Goal: Use online tool/utility: Utilize a website feature to perform a specific function

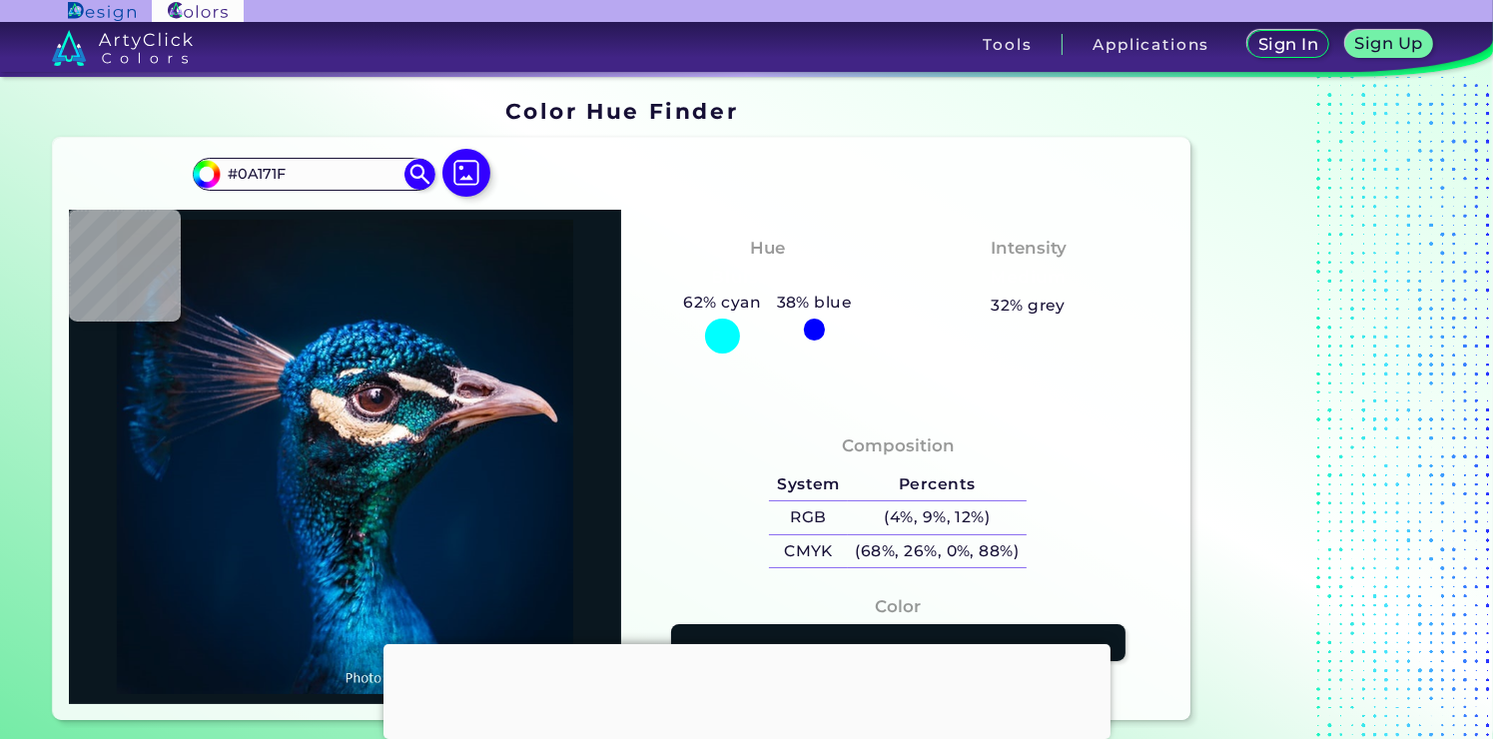
type input "#000000"
type input "#021019"
type input "#031219"
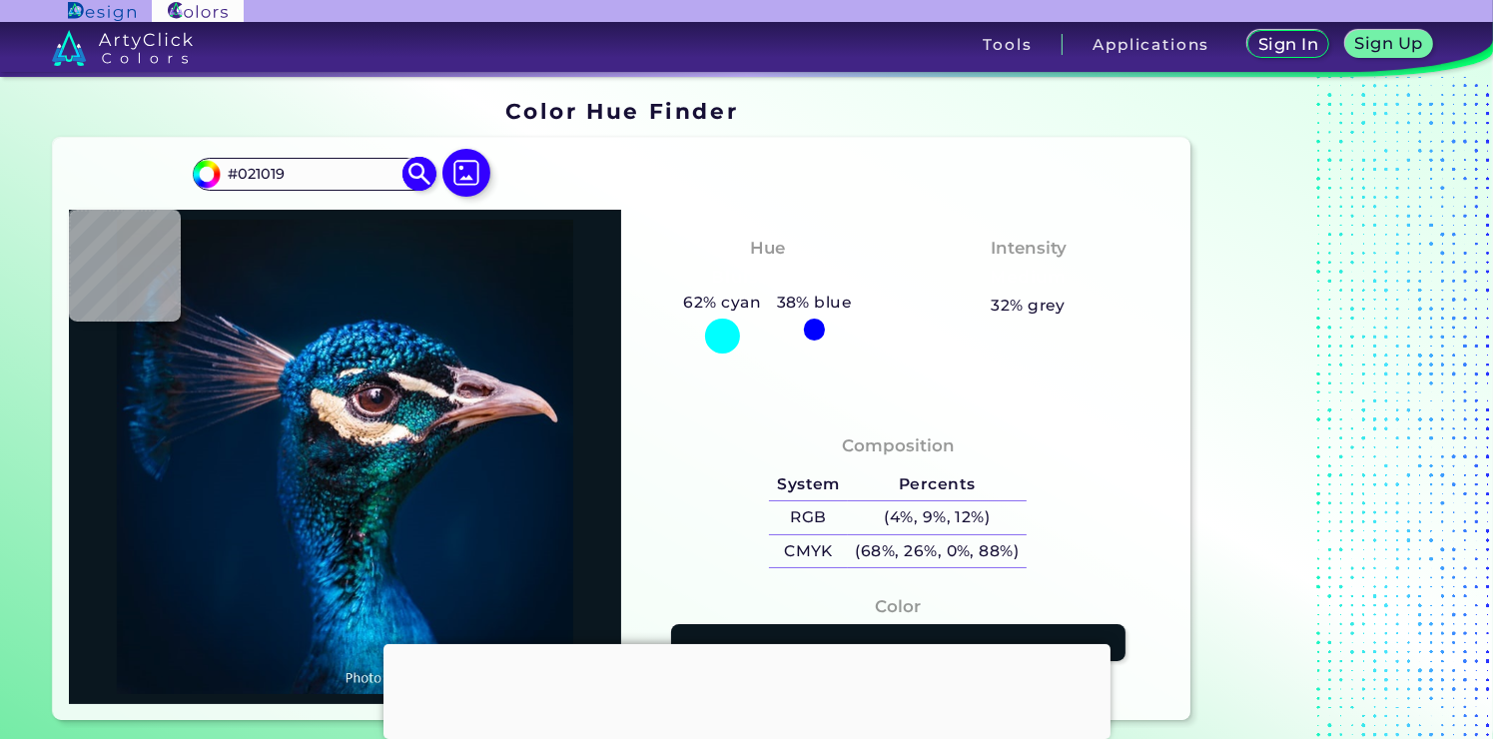
type input "#031219"
type input "#041119"
type input "#051218"
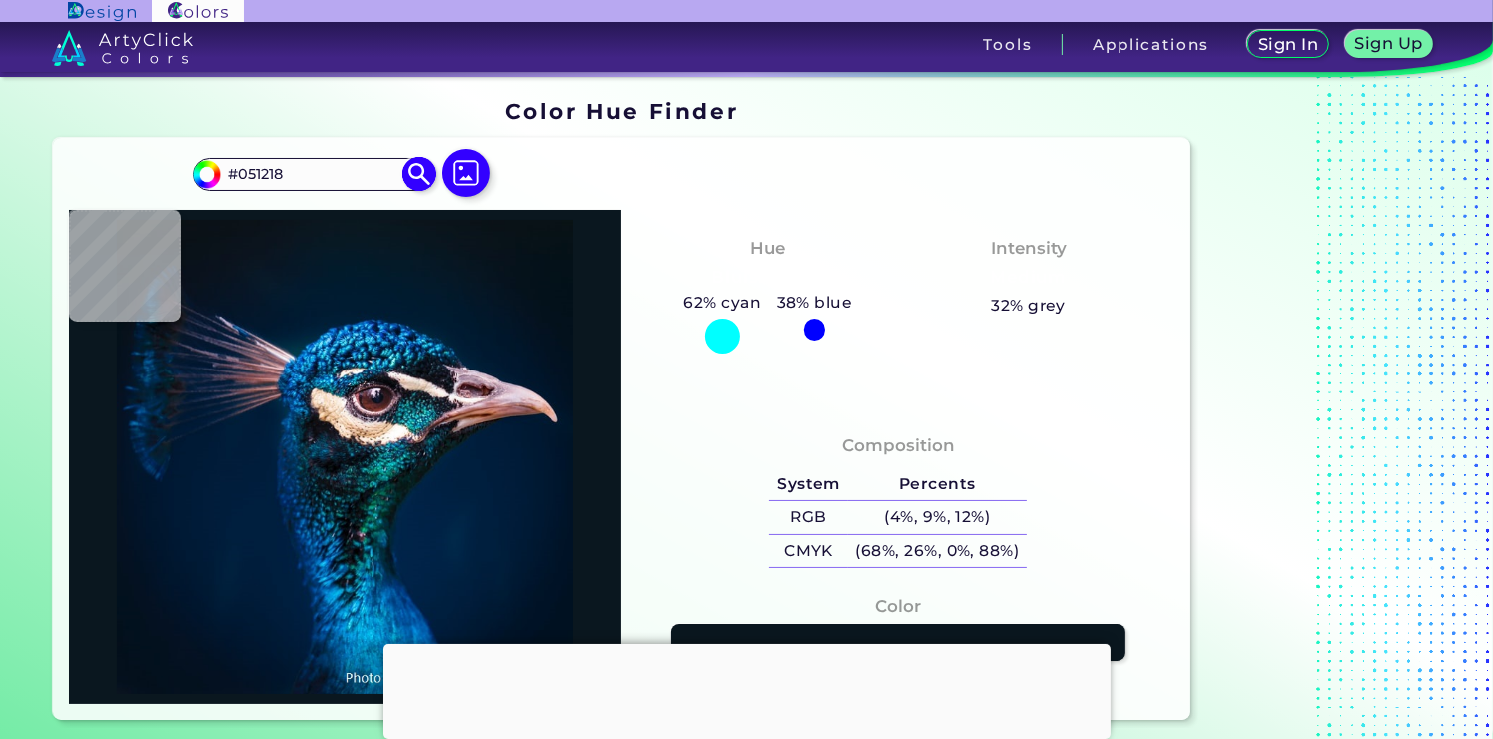
type input "#081319"
click at [460, 176] on img at bounding box center [466, 173] width 58 height 58
click at [0, 0] on input "file" at bounding box center [0, 0] width 0 height 0
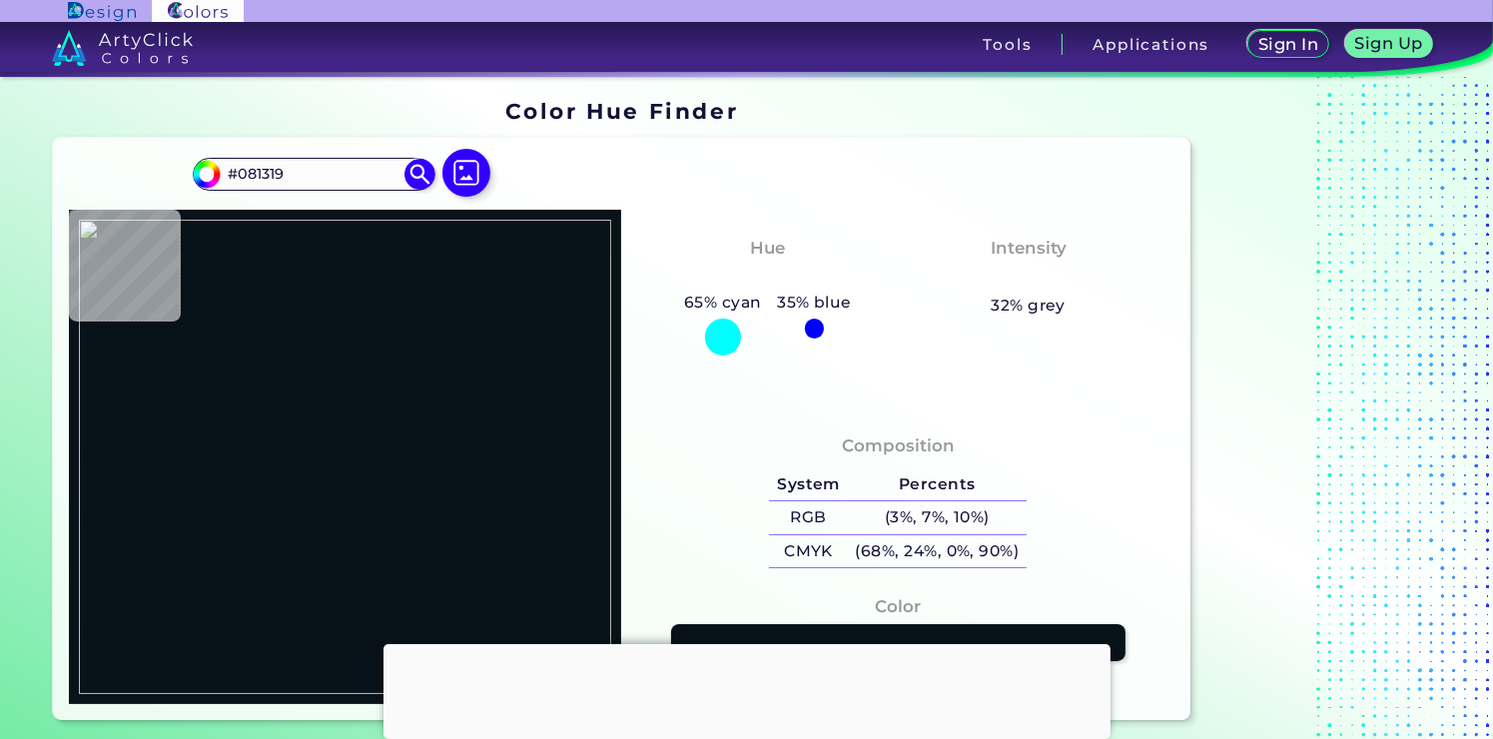
type input "#54341e"
type input "#54341E"
type input "#55351f"
type input "#55351F"
type input "#563720"
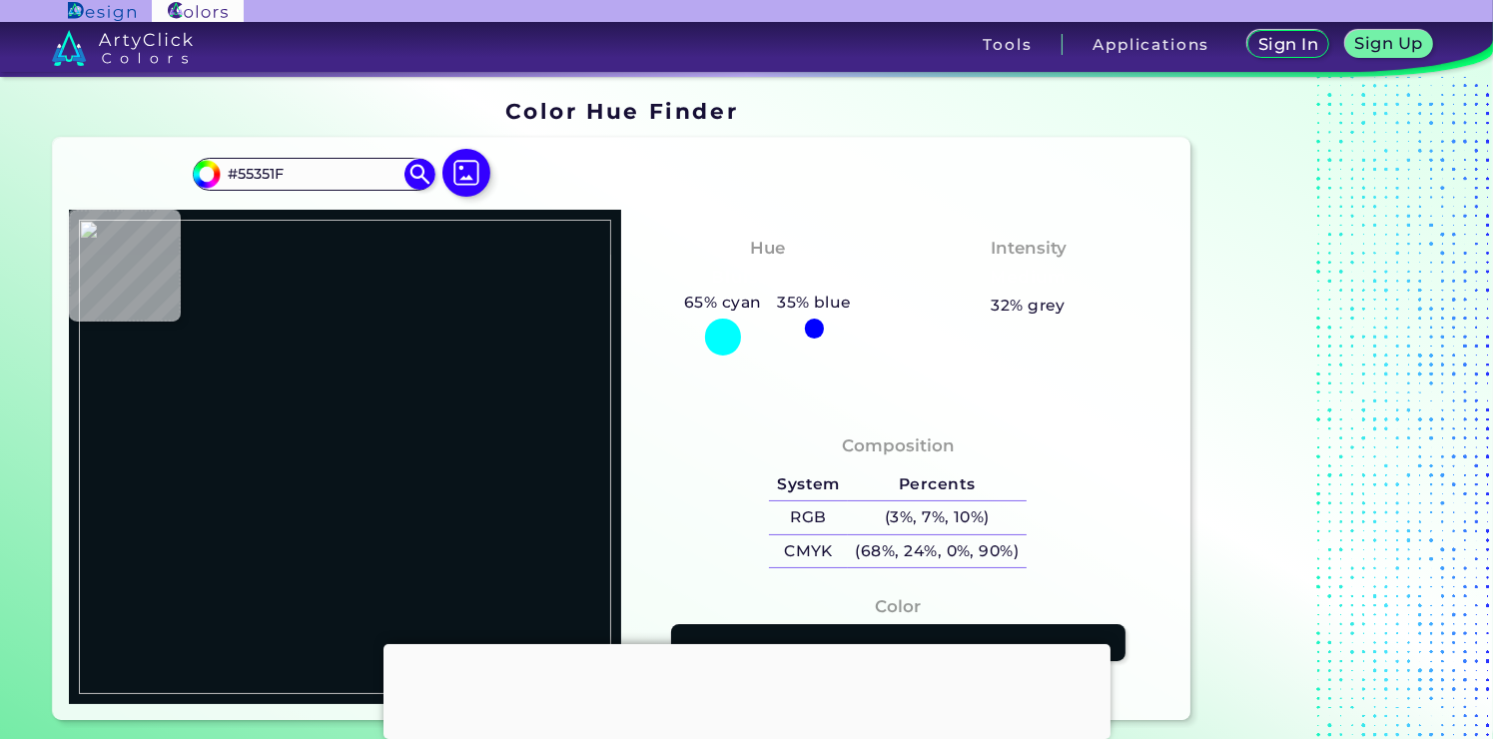
type input "#563720"
type input "#573922"
type input "#563a25"
type input "#563A25"
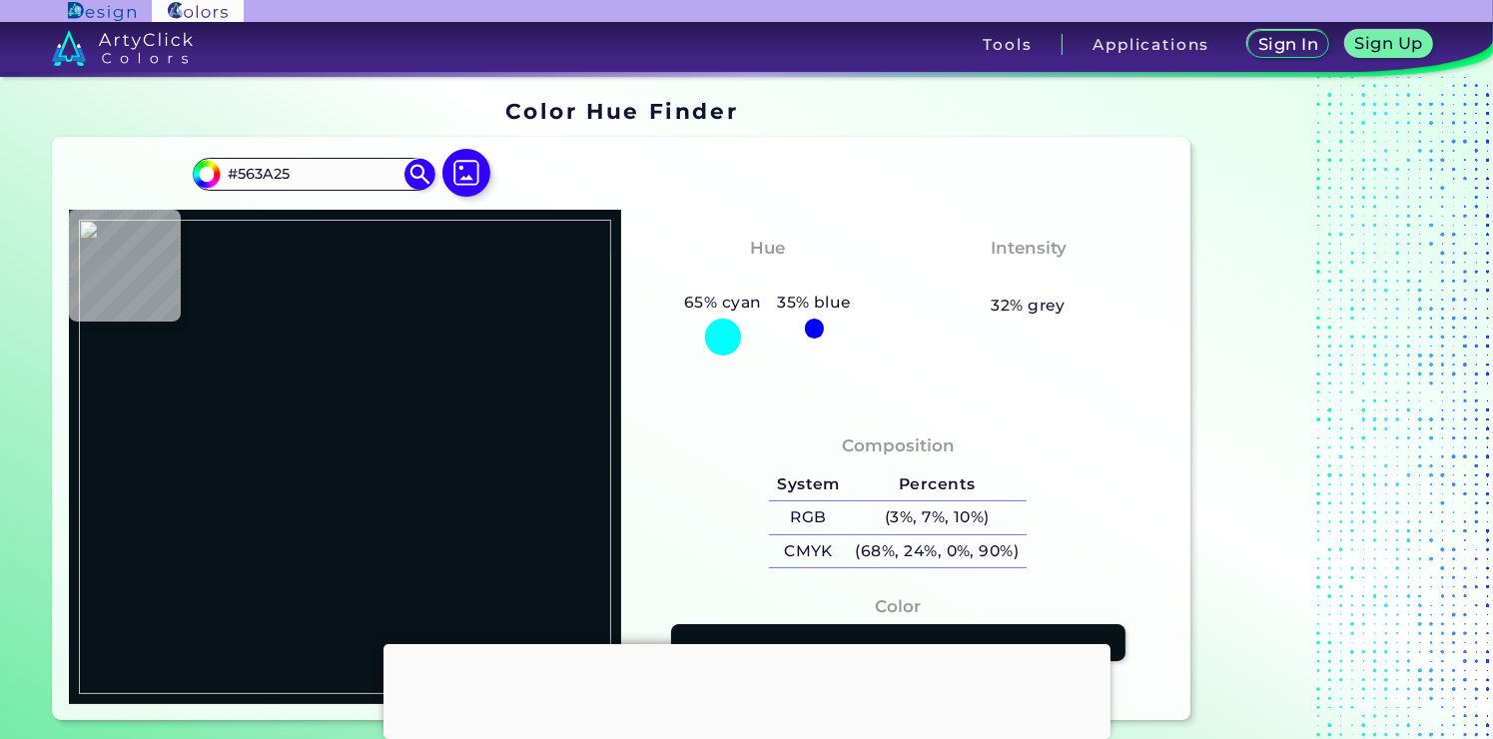
type input "#563c28"
type input "#563C28"
type input "#4d3526"
type input "#4D3526"
type input "#302318"
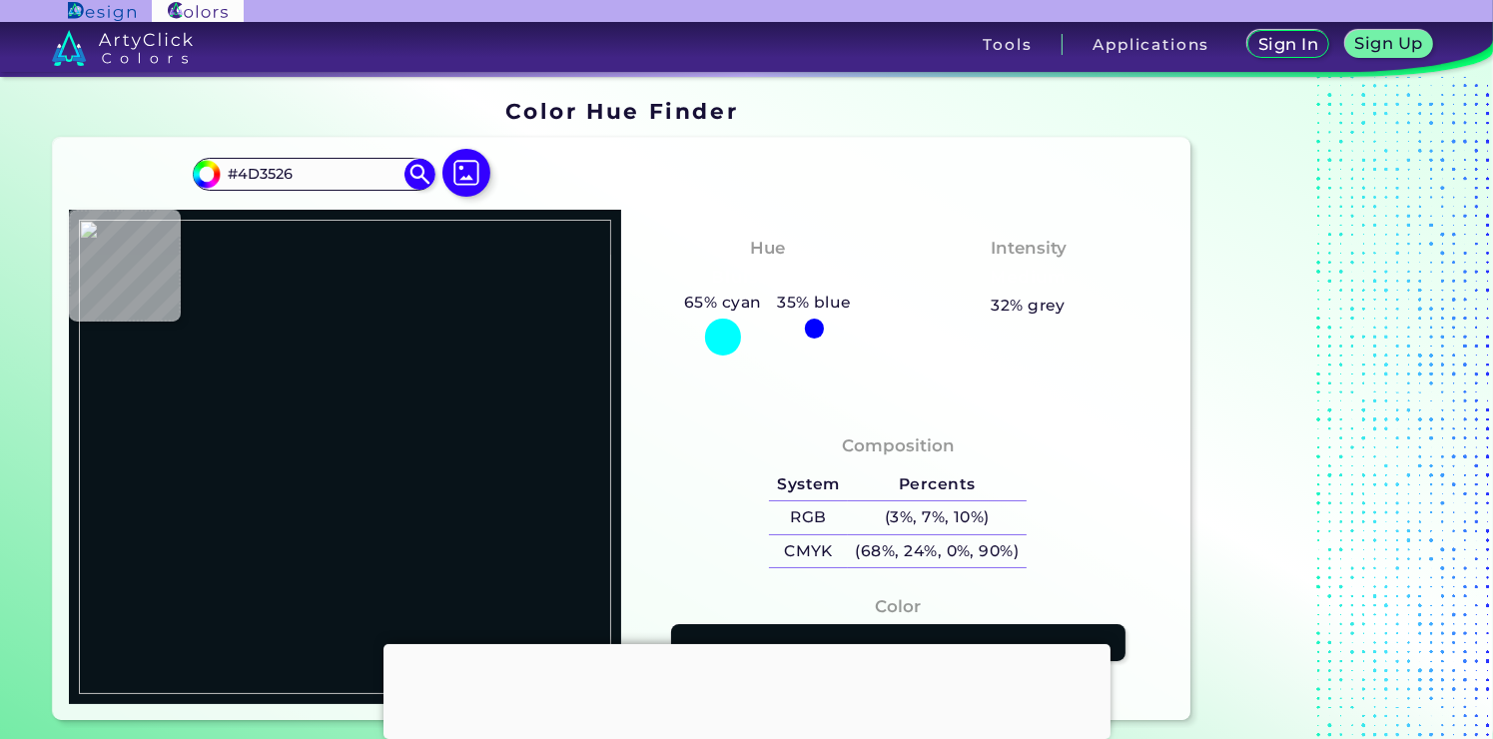
type input "#302318"
type input "#2d241f"
type input "#2D241F"
type input "#2a2624"
type input "#2A2624"
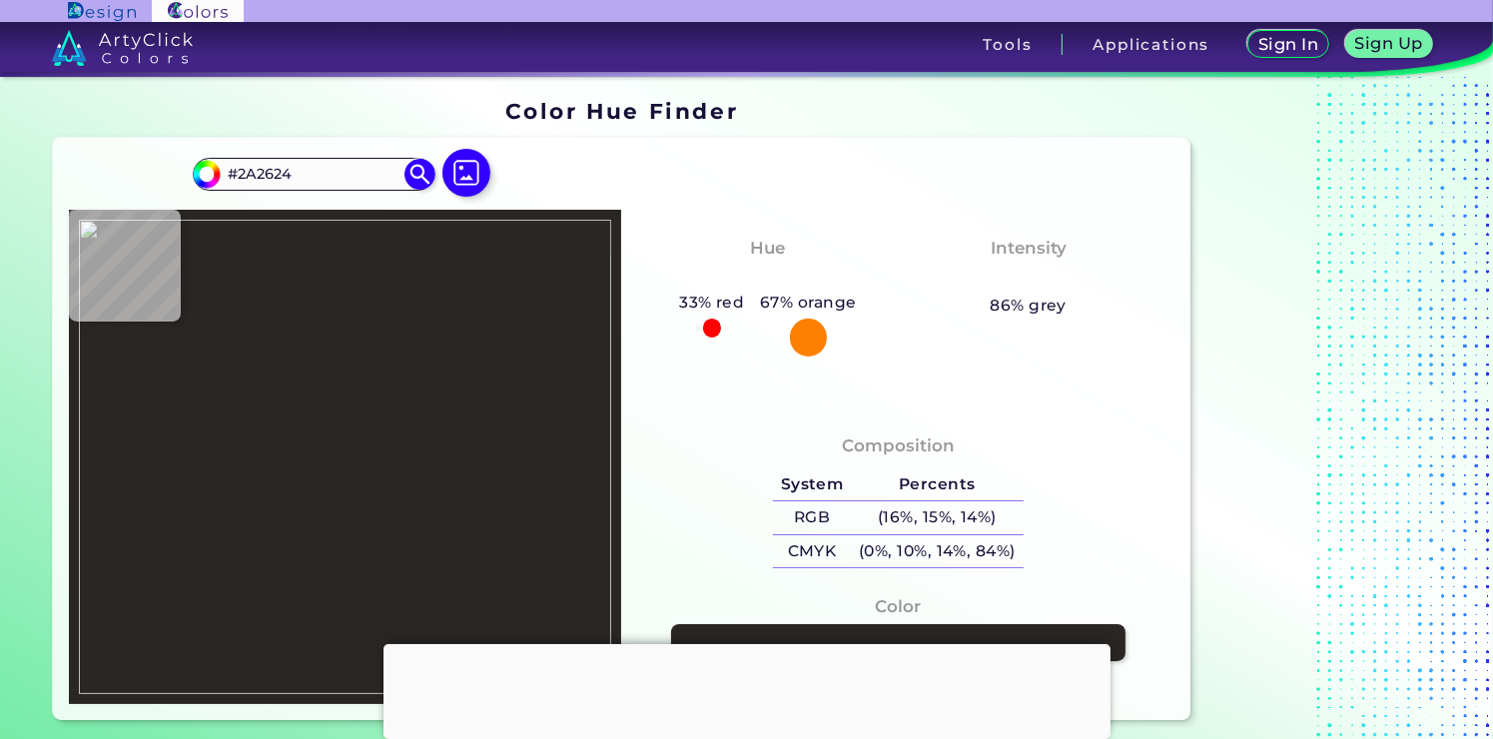
type input "#2e2724"
type input "#2E2724"
type input "#32251b"
type input "#32251B"
type input "#3e2b16"
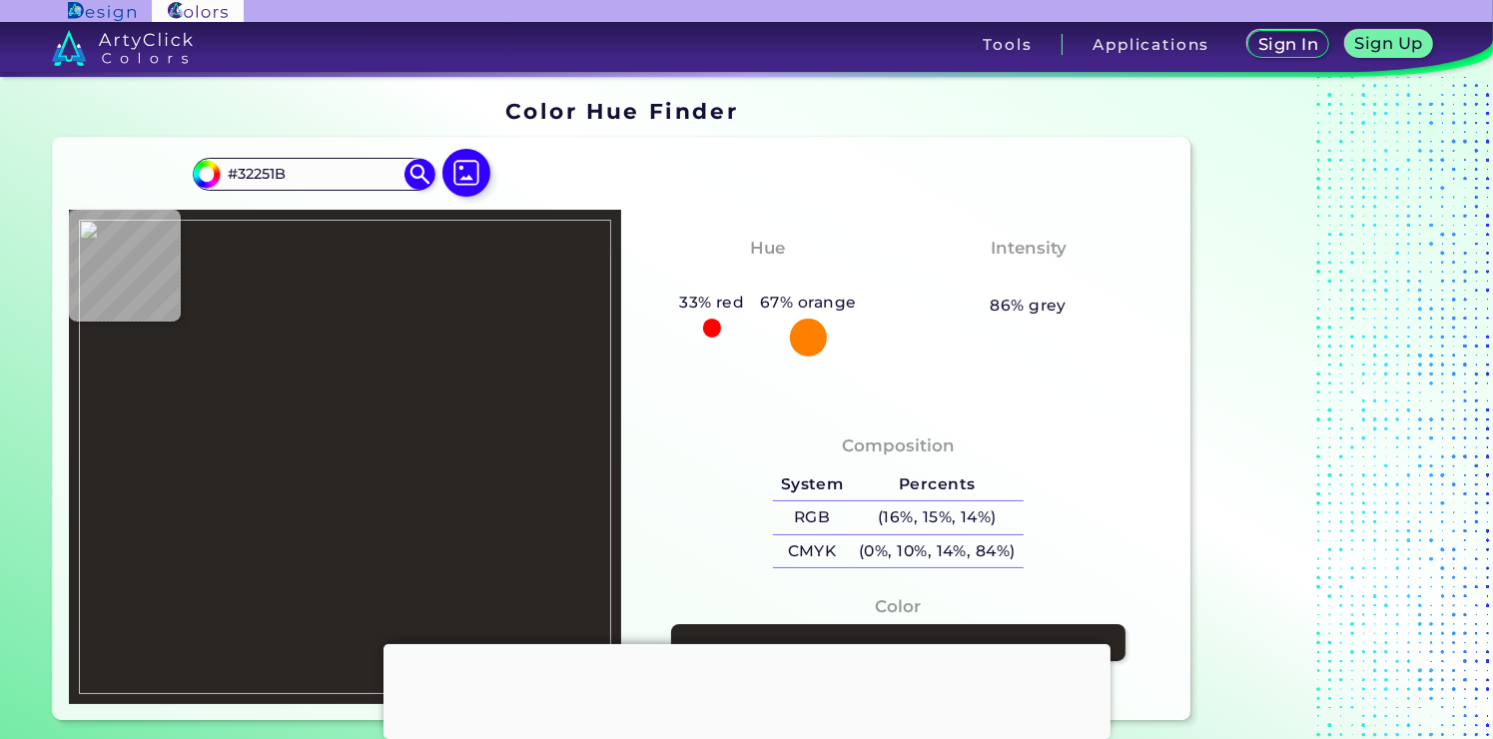
type input "#3E2B16"
type input "#2c1c11"
type input "#2C1C11"
type input "#4e321d"
type input "#4E321D"
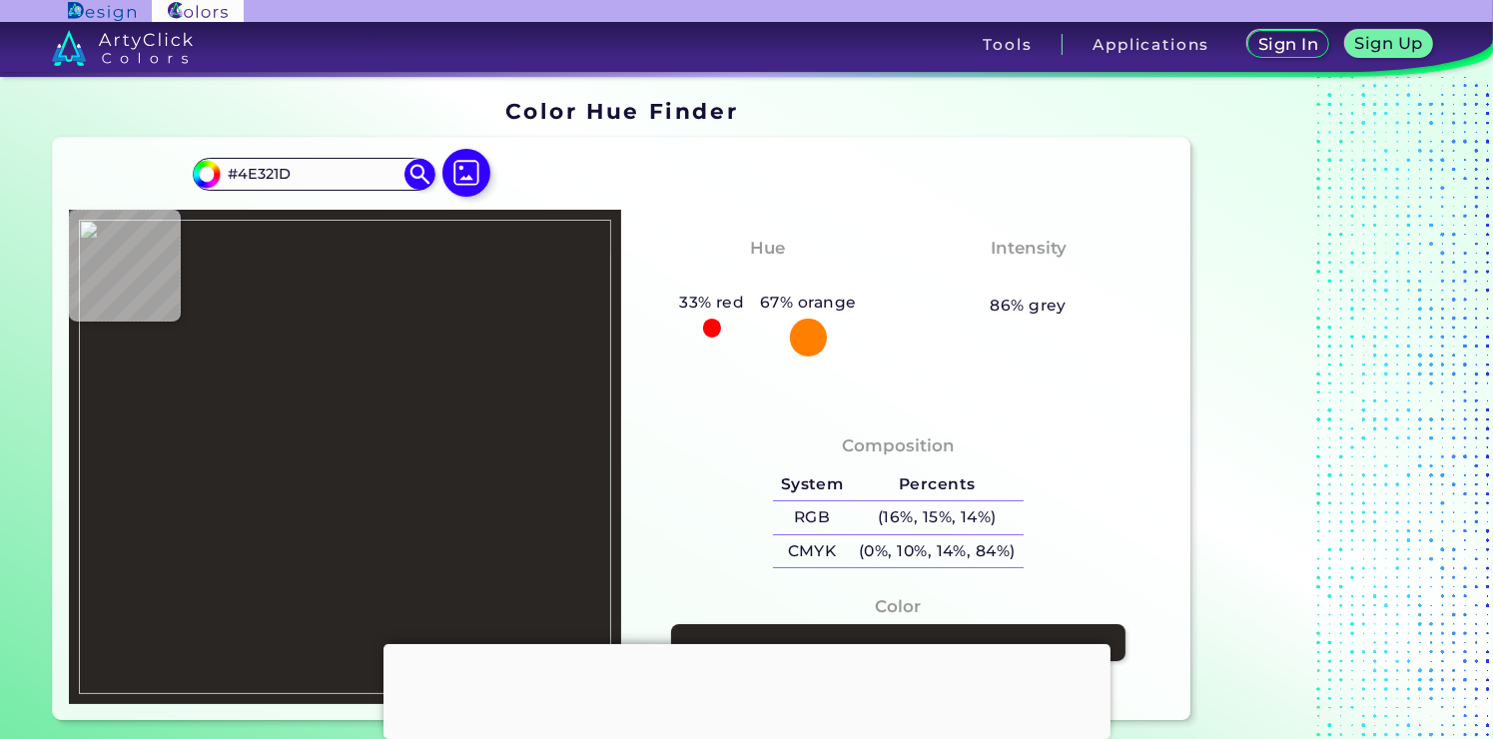
type input "#51331f"
type input "#51331F"
type input "#4f341d"
type input "#4F341D"
type input "#50321e"
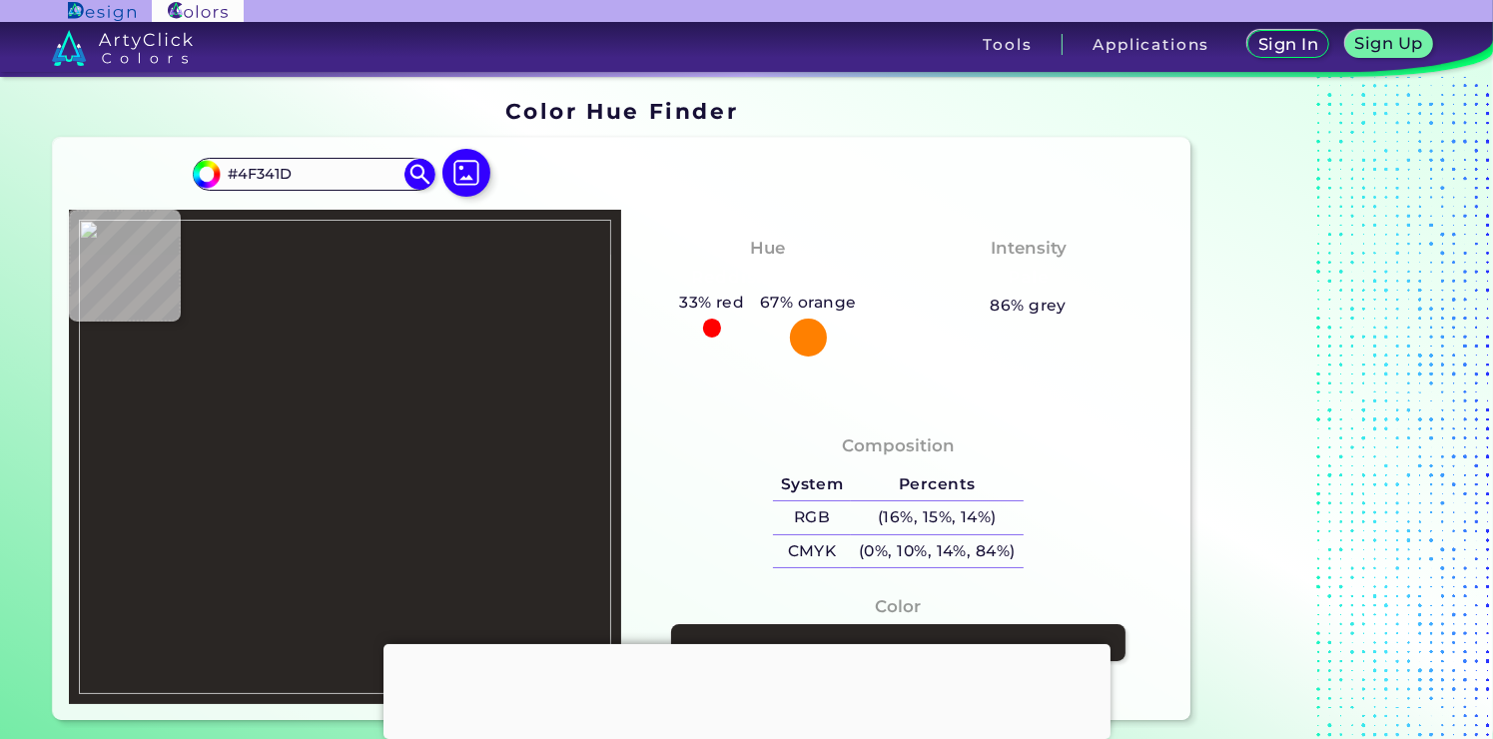
type input "#50321E"
type input "#533720"
type input "#52341d"
type input "#52341D"
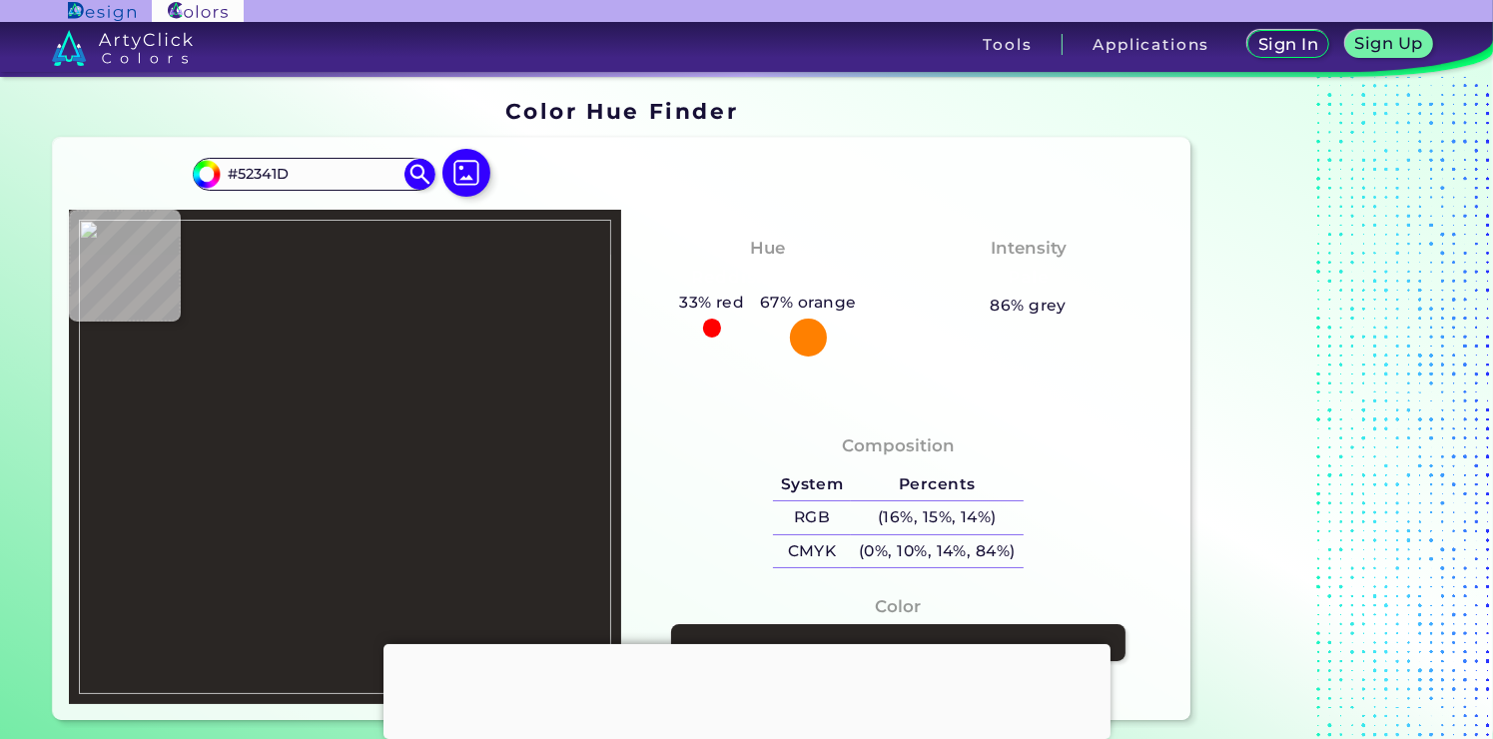
type input "#4b2e1b"
type input "#4B2E1B"
type input "#39241b"
type input "#39241B"
type input "#3e352e"
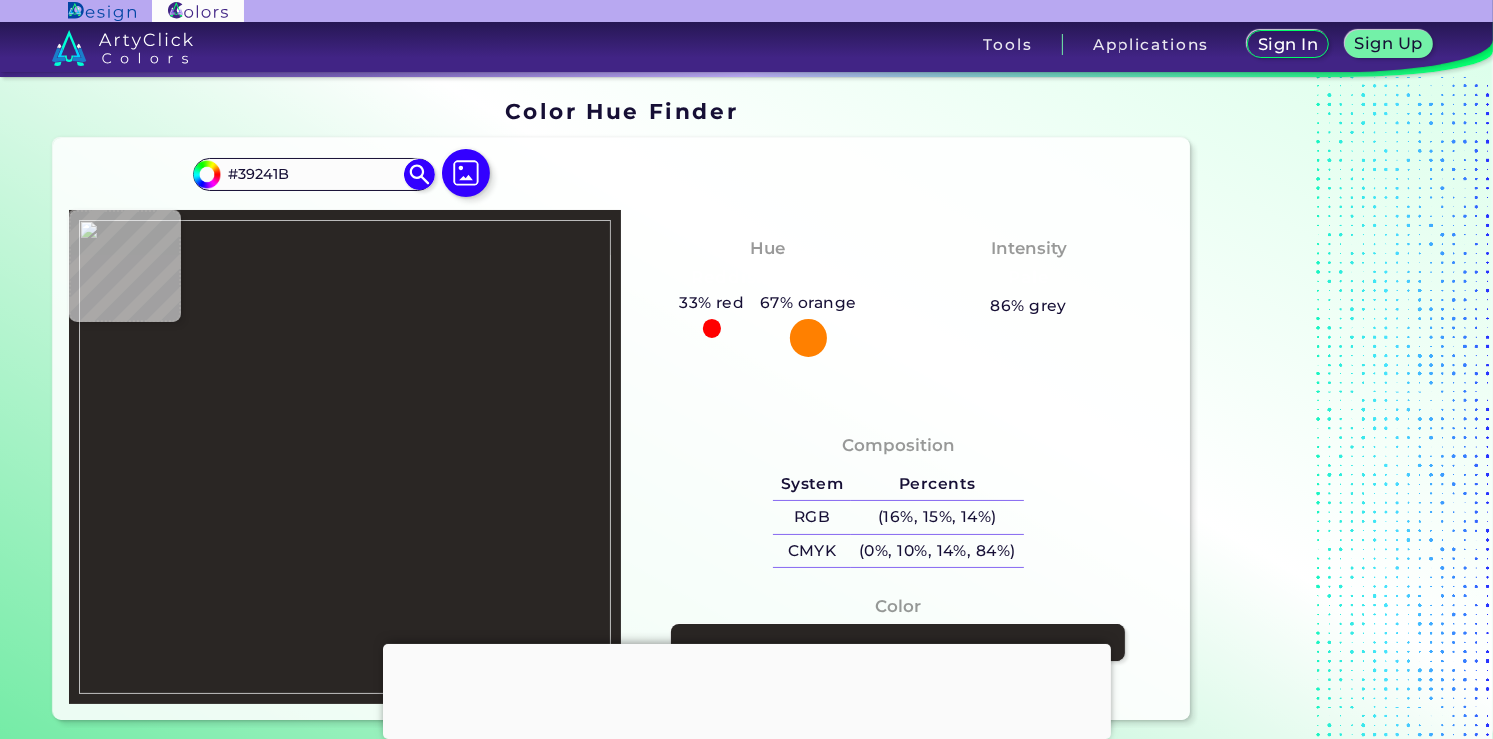
type input "#3E352E"
type input "#403b31"
type input "#403B31"
type input "#585043"
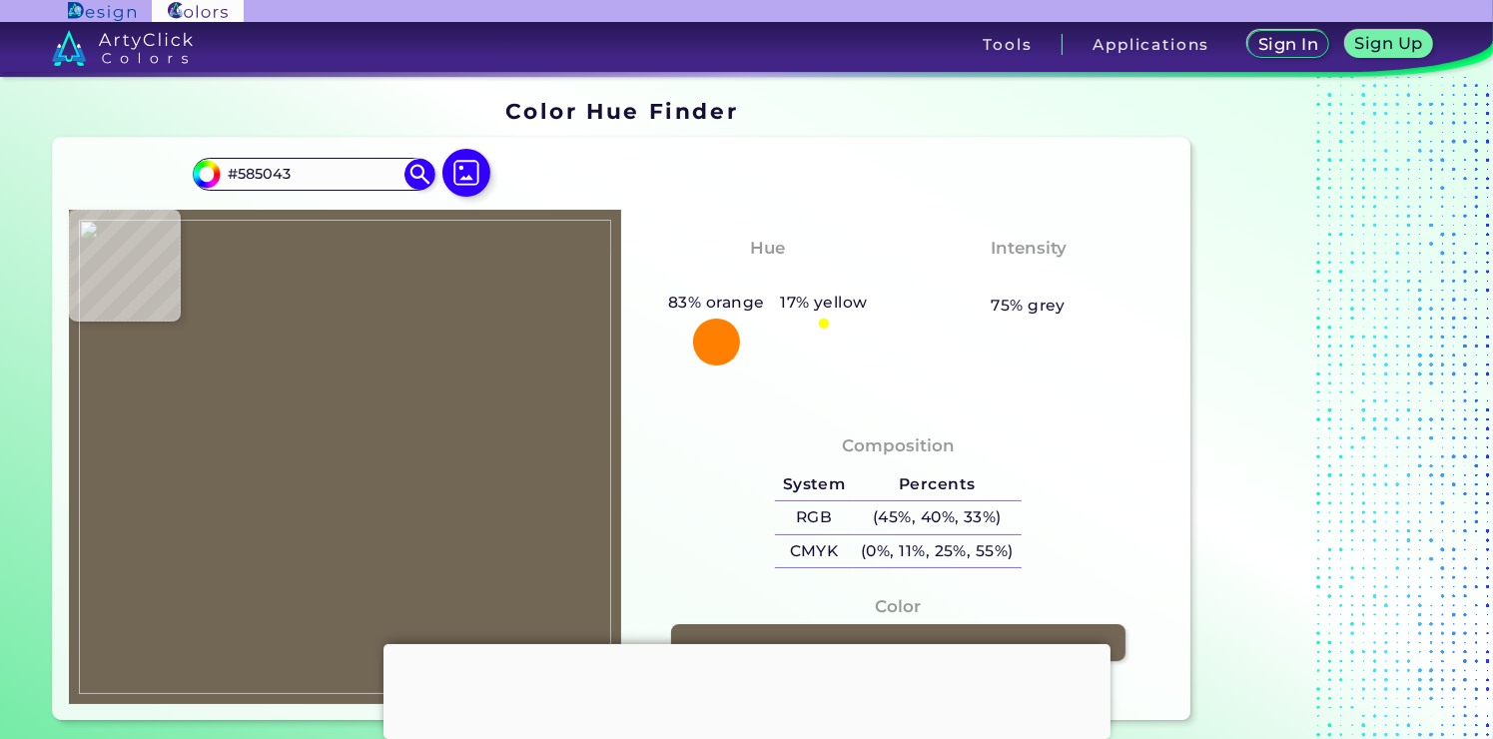
type input "#726655"
type input "#978c75"
type input "#978C75"
type input "#999073"
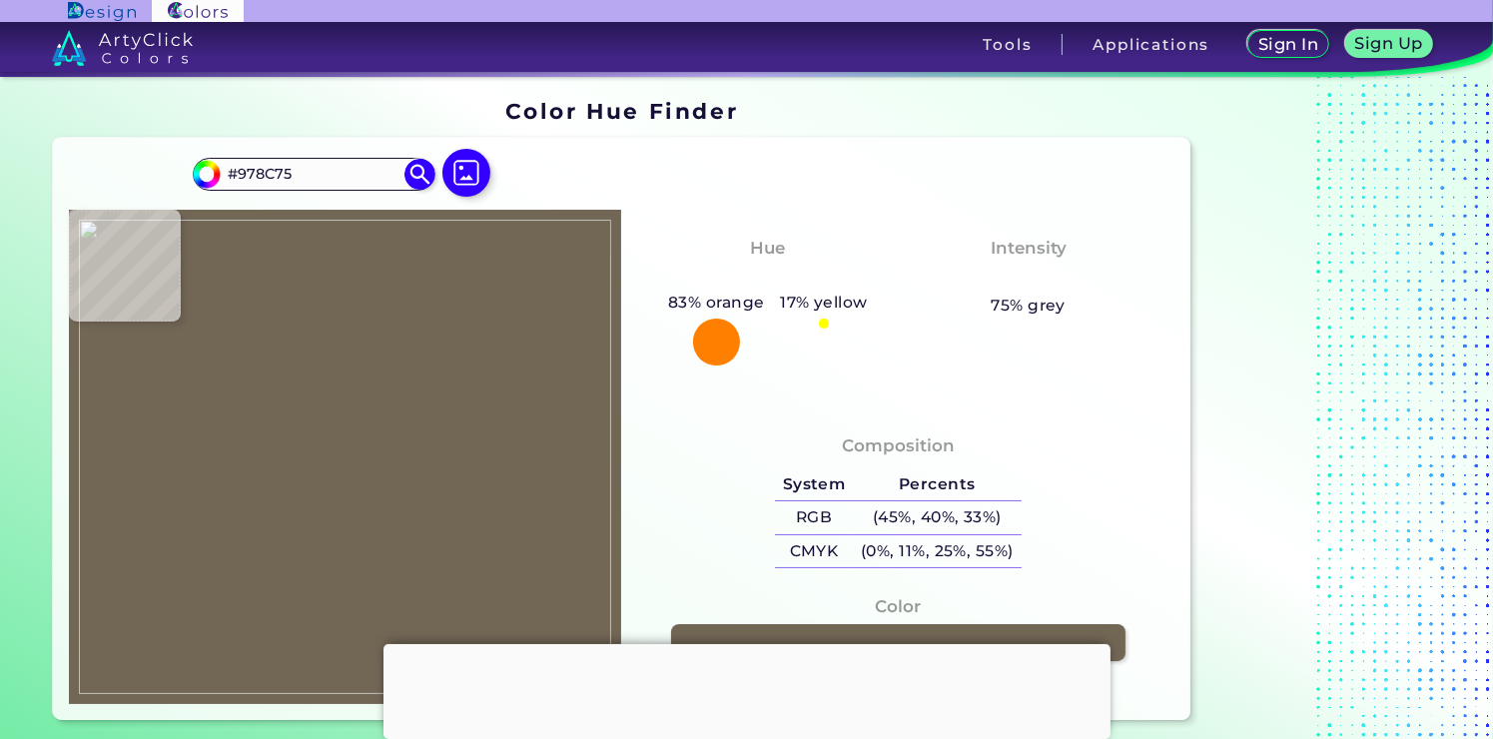
type input "#999073"
type input "#9a9273"
type input "#9A9273"
type input "#9c9374"
type input "#9C9374"
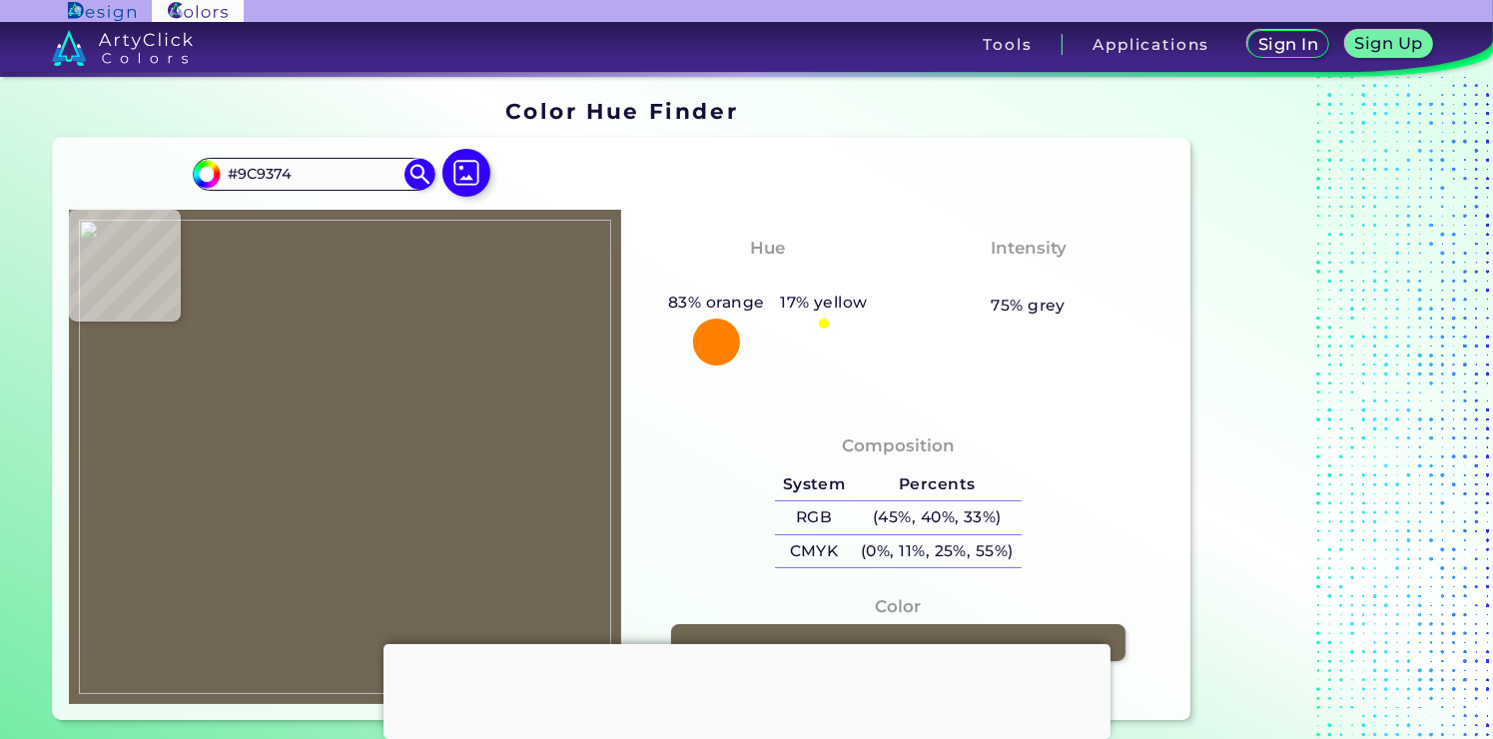
type input "#9c9375"
type input "#9C9375"
type input "#9d9376"
type input "#9D9376"
type input "#9d9377"
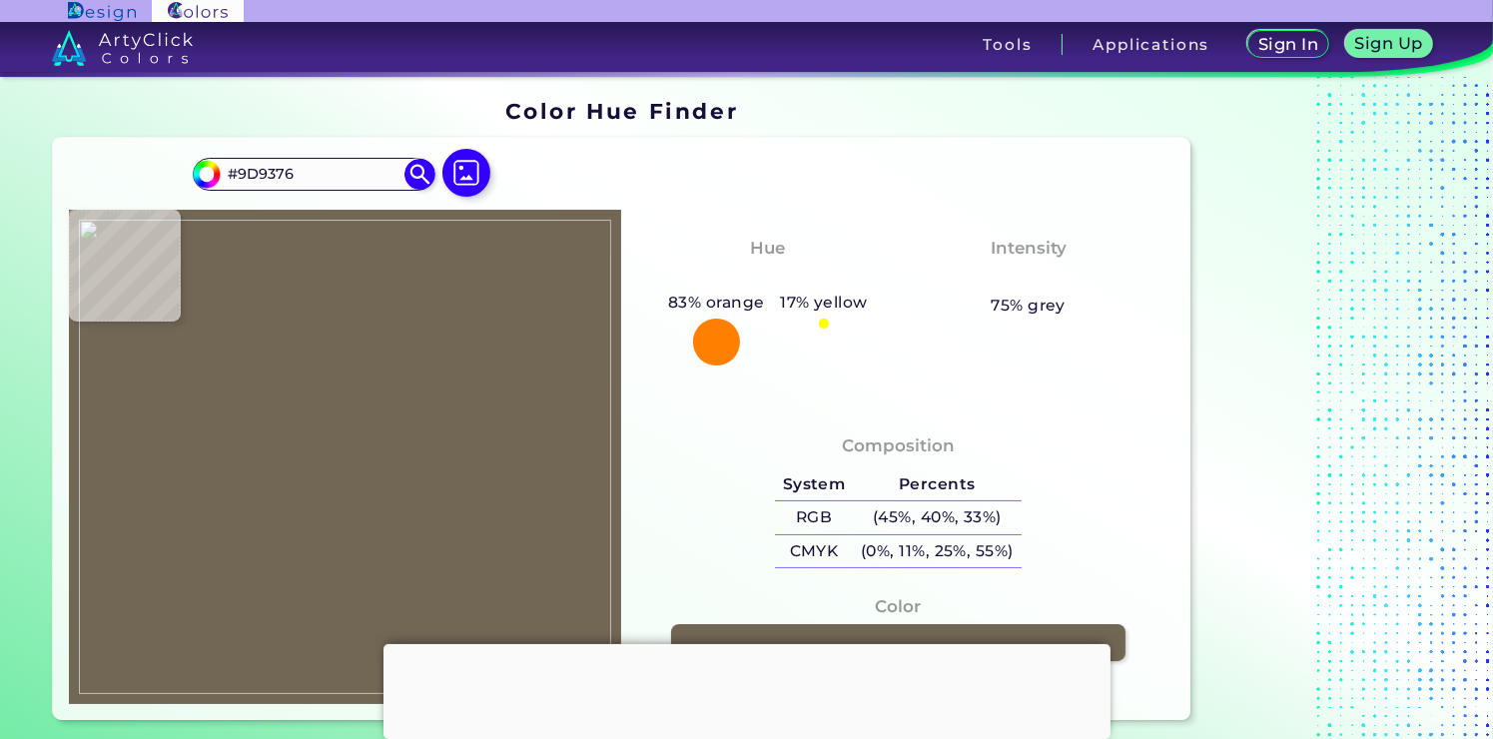
type input "#9D9377"
type input "#9d9479"
type input "#9D9479"
type input "#9e957b"
type input "#9E957B"
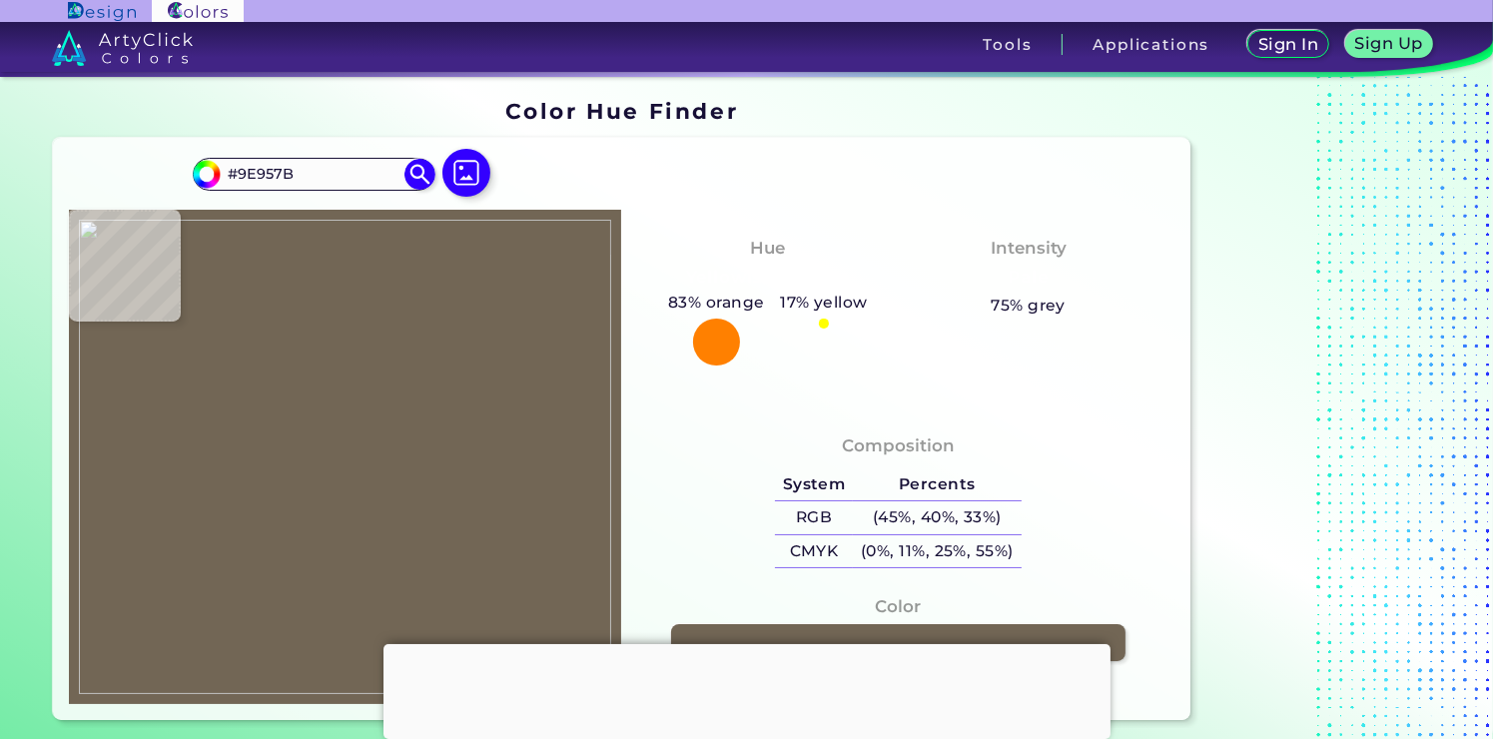
type input "#9d947b"
type input "#9D947B"
type input "#9d947a"
type input "#9D947A"
type input "#9c937a"
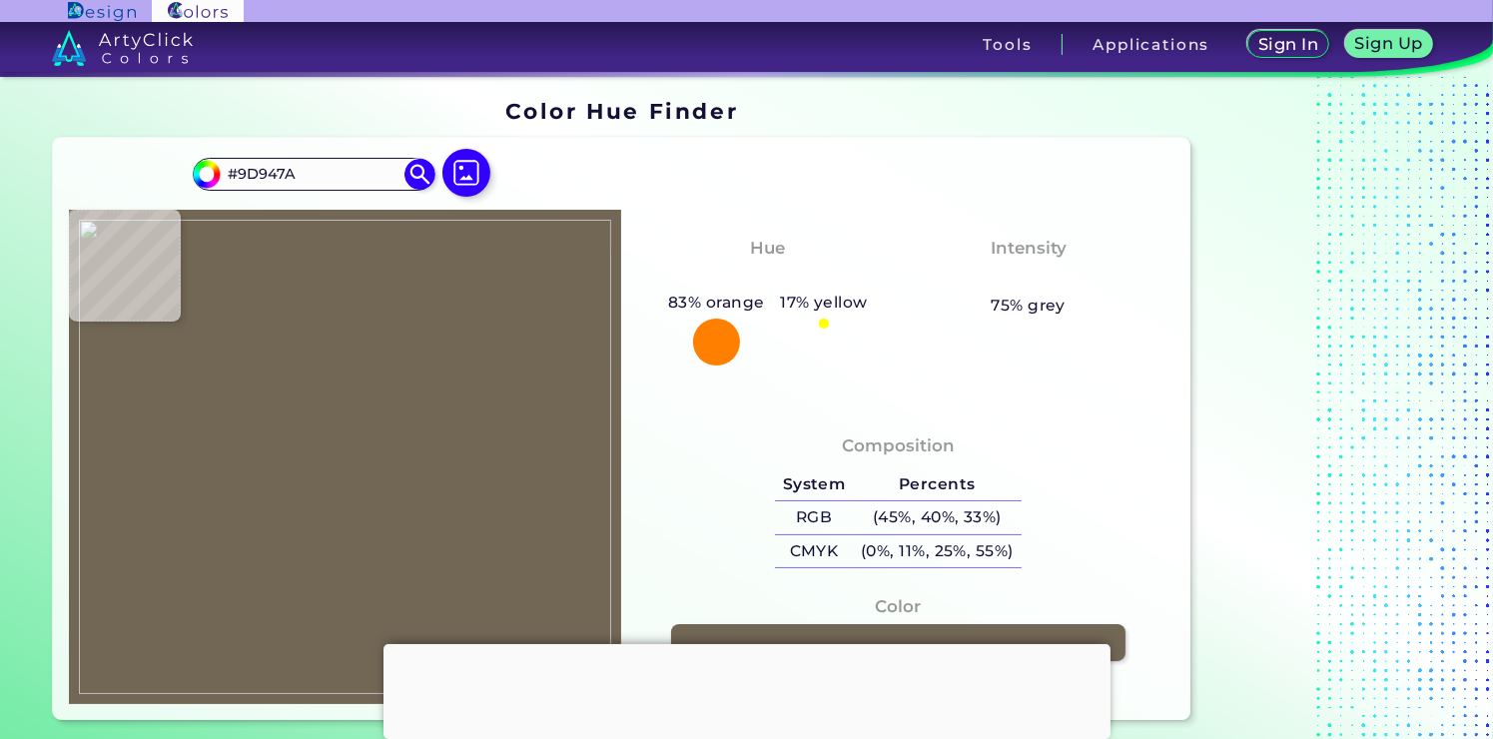
type input "#9C937A"
type input "#9c9379"
type input "#9C9379"
type input "#9d9479"
type input "#9D9479"
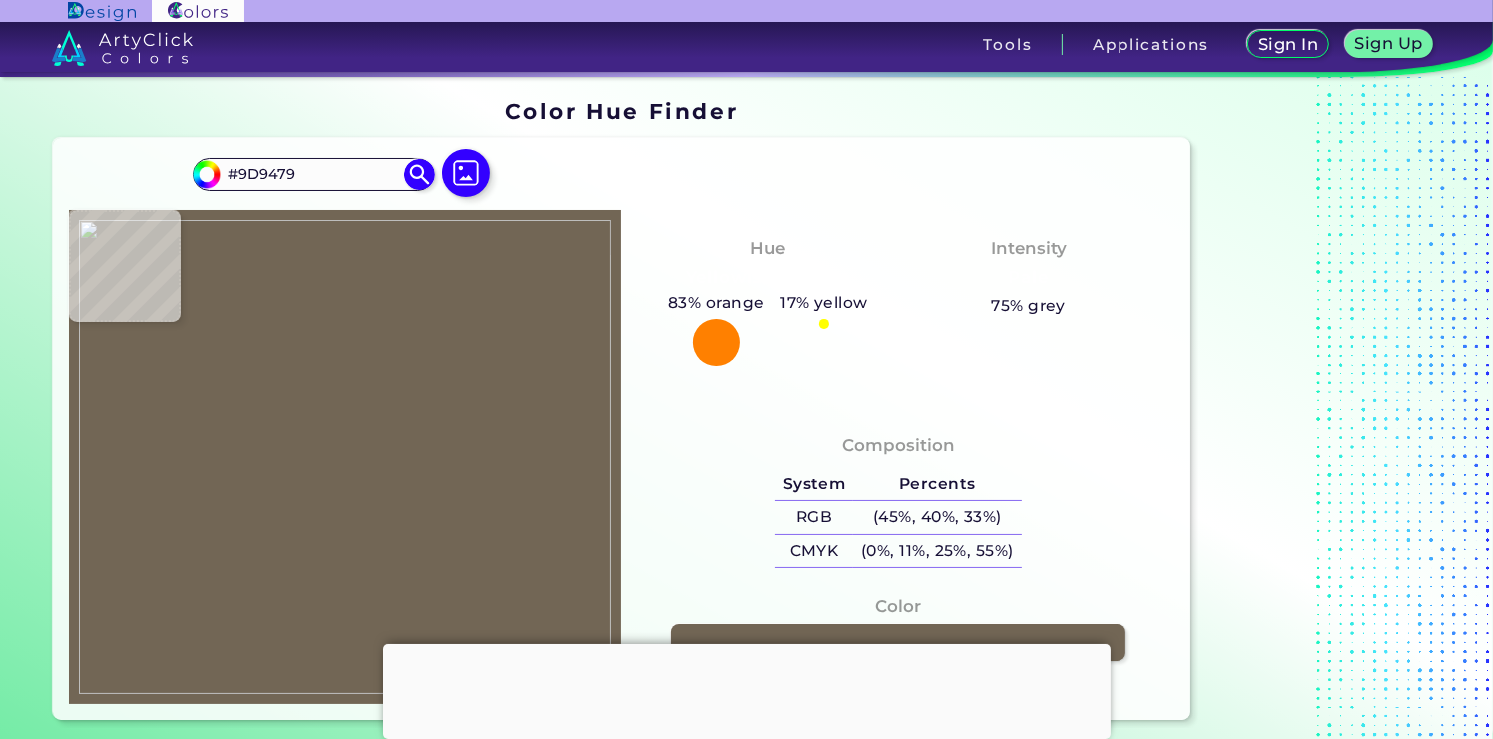
type input "#9c9479"
type input "#9C9479"
type input "#9c9579"
type input "#9C9579"
type input "#9c967a"
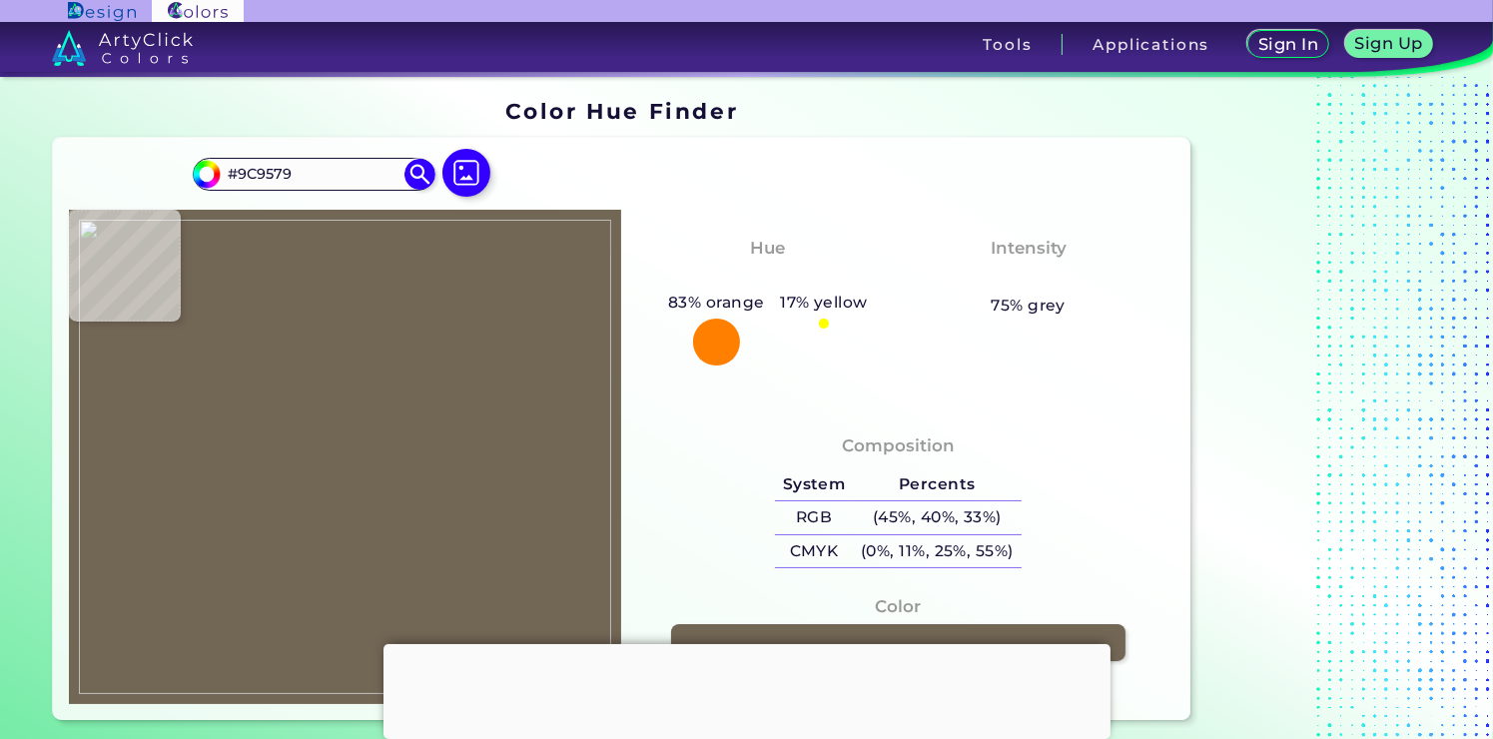
type input "#9C967A"
type input "#9e977b"
type input "#9E977B"
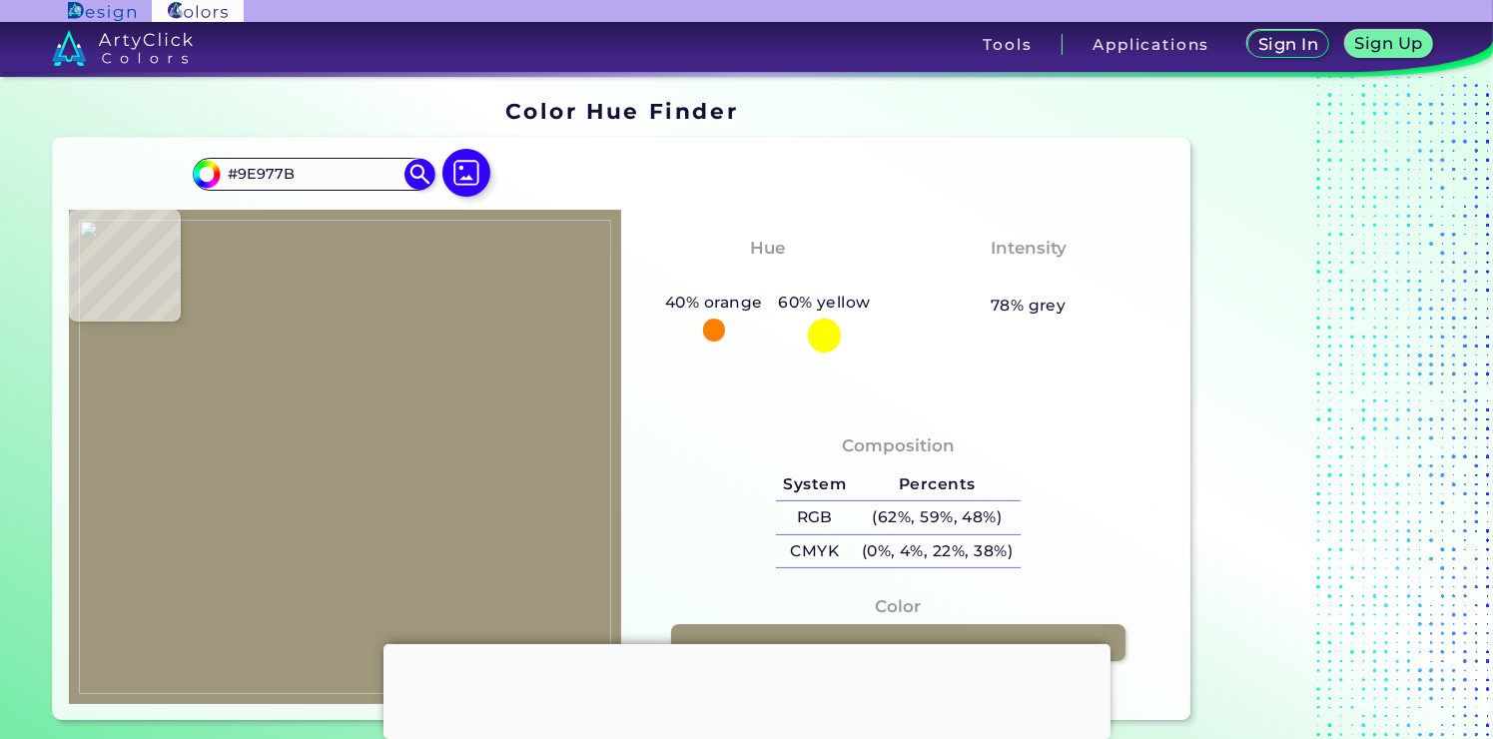
type input "#9d977b"
type input "#9D977B"
type input "#9f997d"
type input "#9F997D"
type input "#a19a7e"
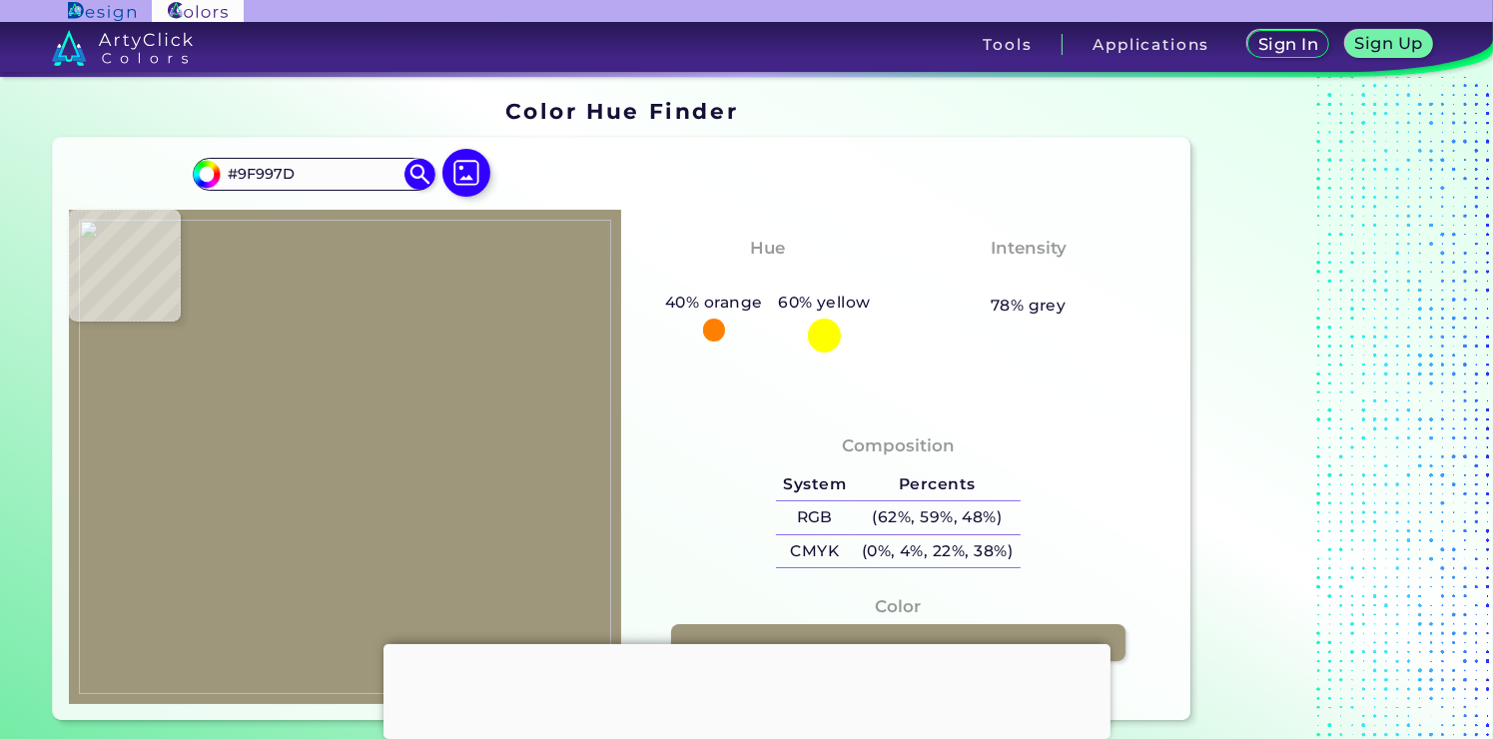
type input "#A19A7E"
type input "#a29b7f"
type input "#A29B7F"
type input "#a39c80"
type input "#A39C80"
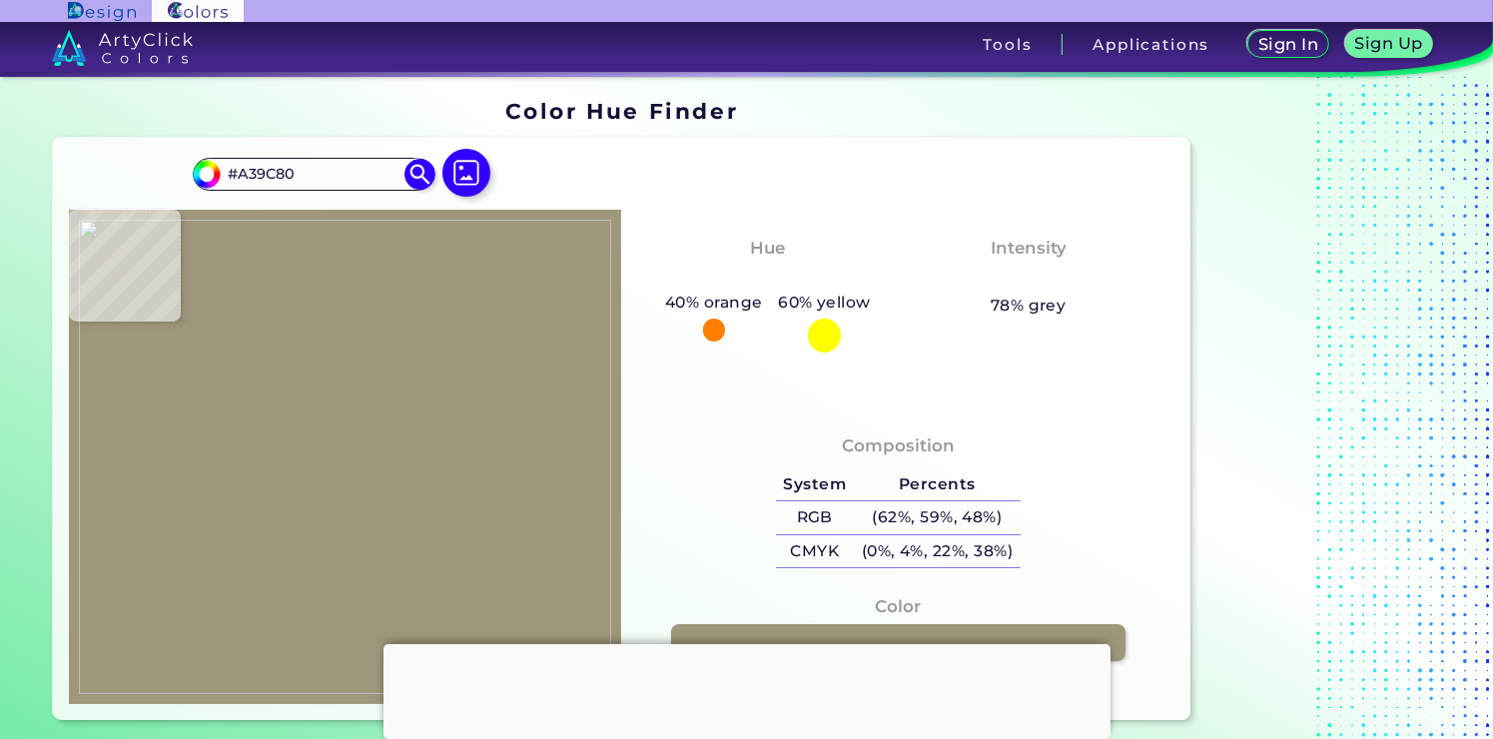
type input "#a39d81"
type input "#A39D81"
type input "#a59e82"
type input "#A59E82"
type input "#a69f83"
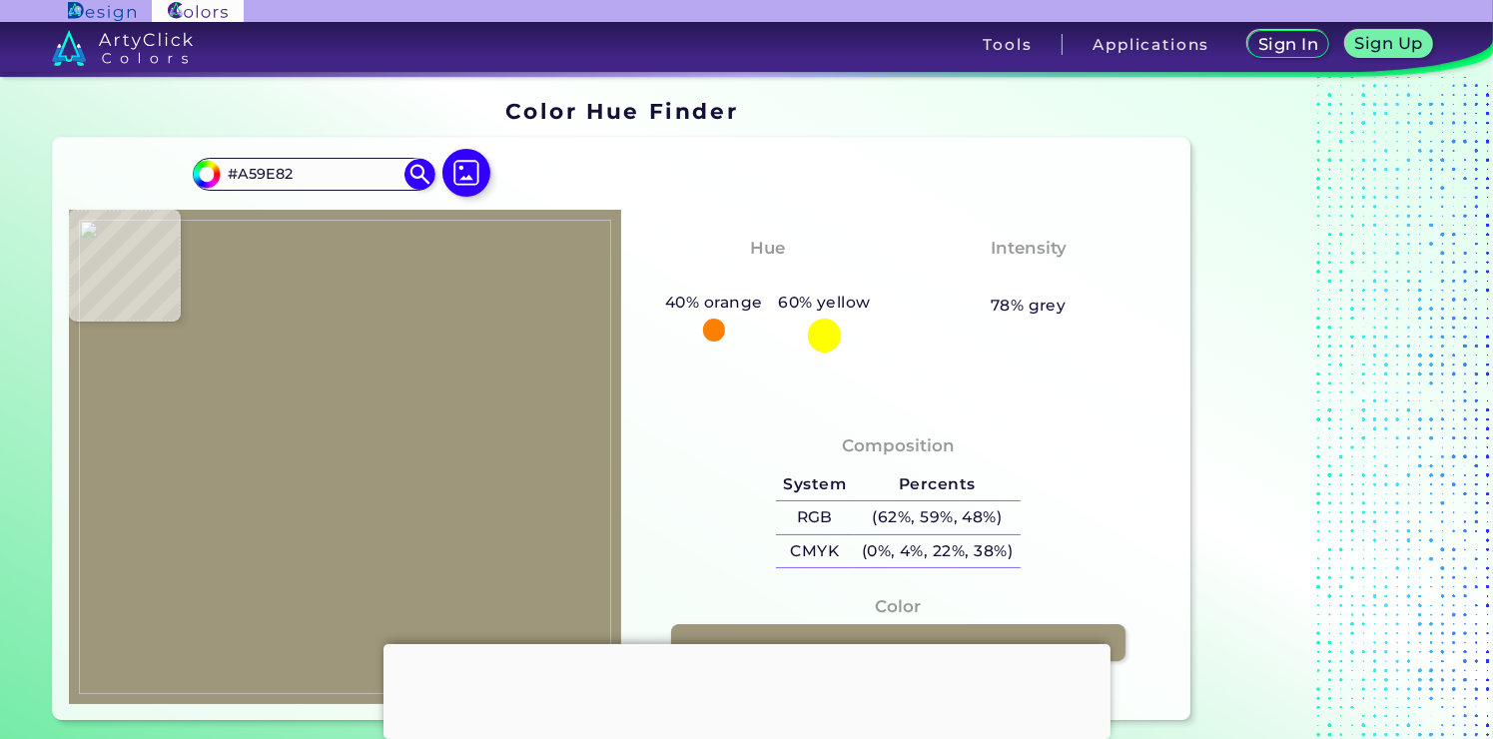
type input "#A69F83"
type input "#a8a084"
type input "#A8A084"
type input "#a9a084"
type input "#A9A084"
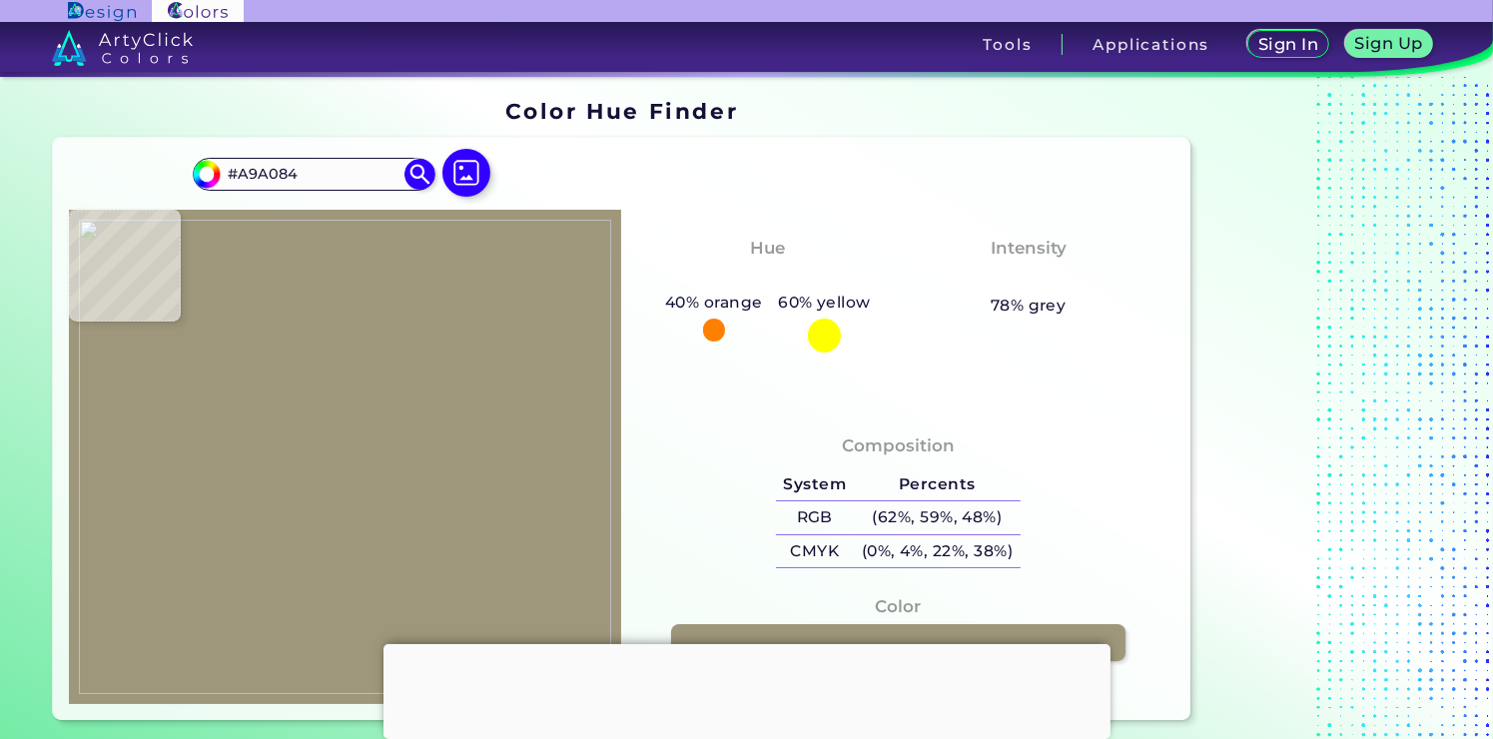
type input "#a99f83"
type input "#A99F83"
type input "#aa9f84"
type input "#AA9F84"
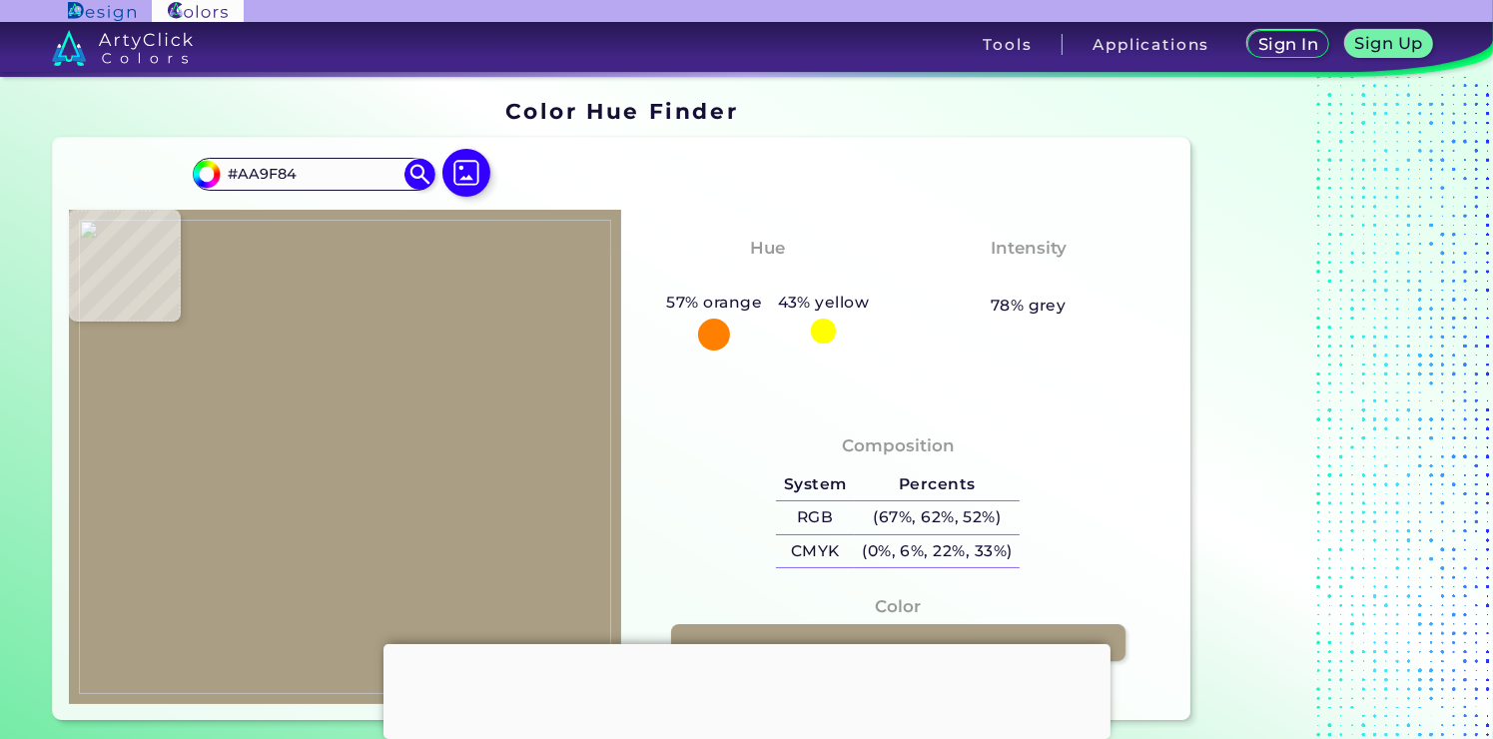
type input "#a99f83"
type input "#A99F83"
type input "#a79e83"
type input "#A79E83"
type input "#a79e82"
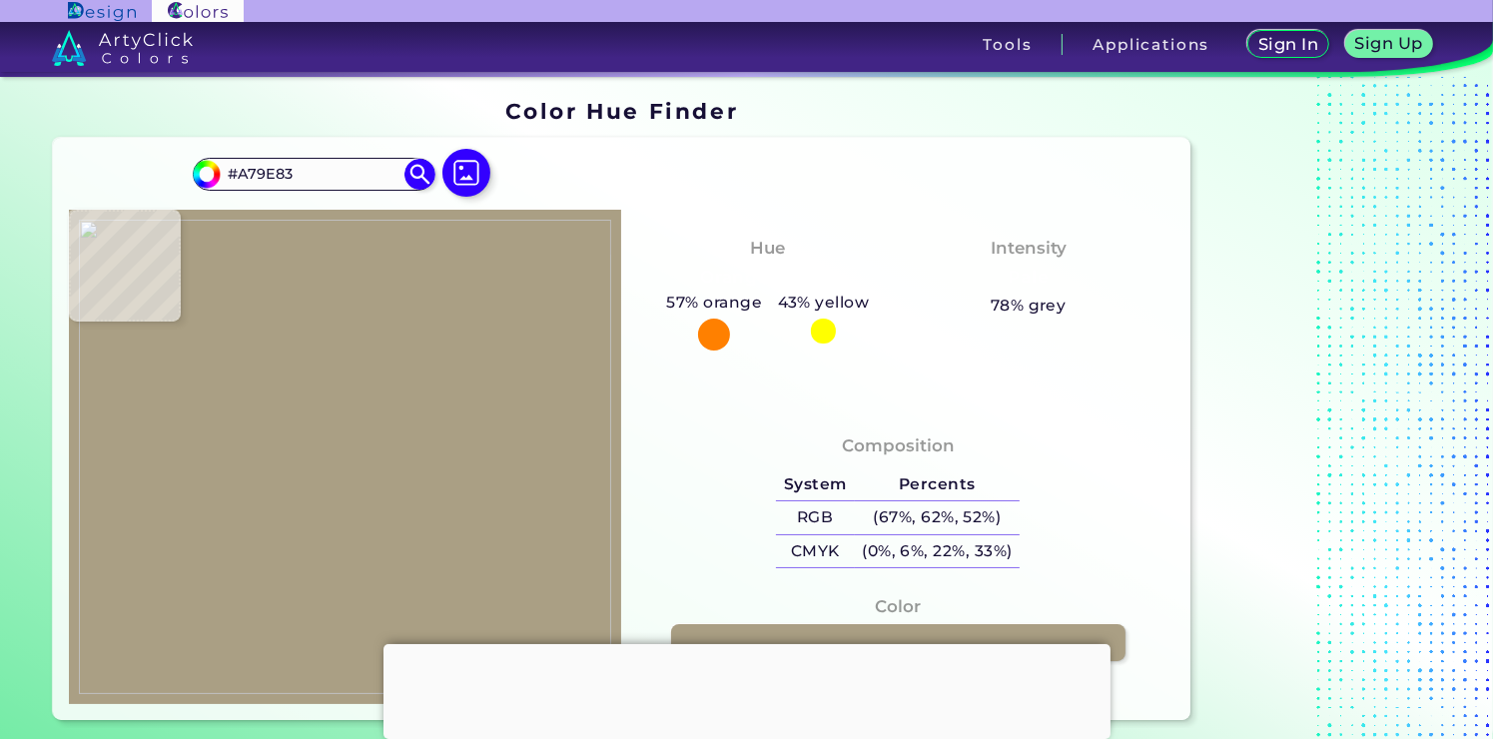
type input "#A79E82"
type input "#a79e83"
type input "#A79E83"
type input "#a89e83"
type input "#A89E83"
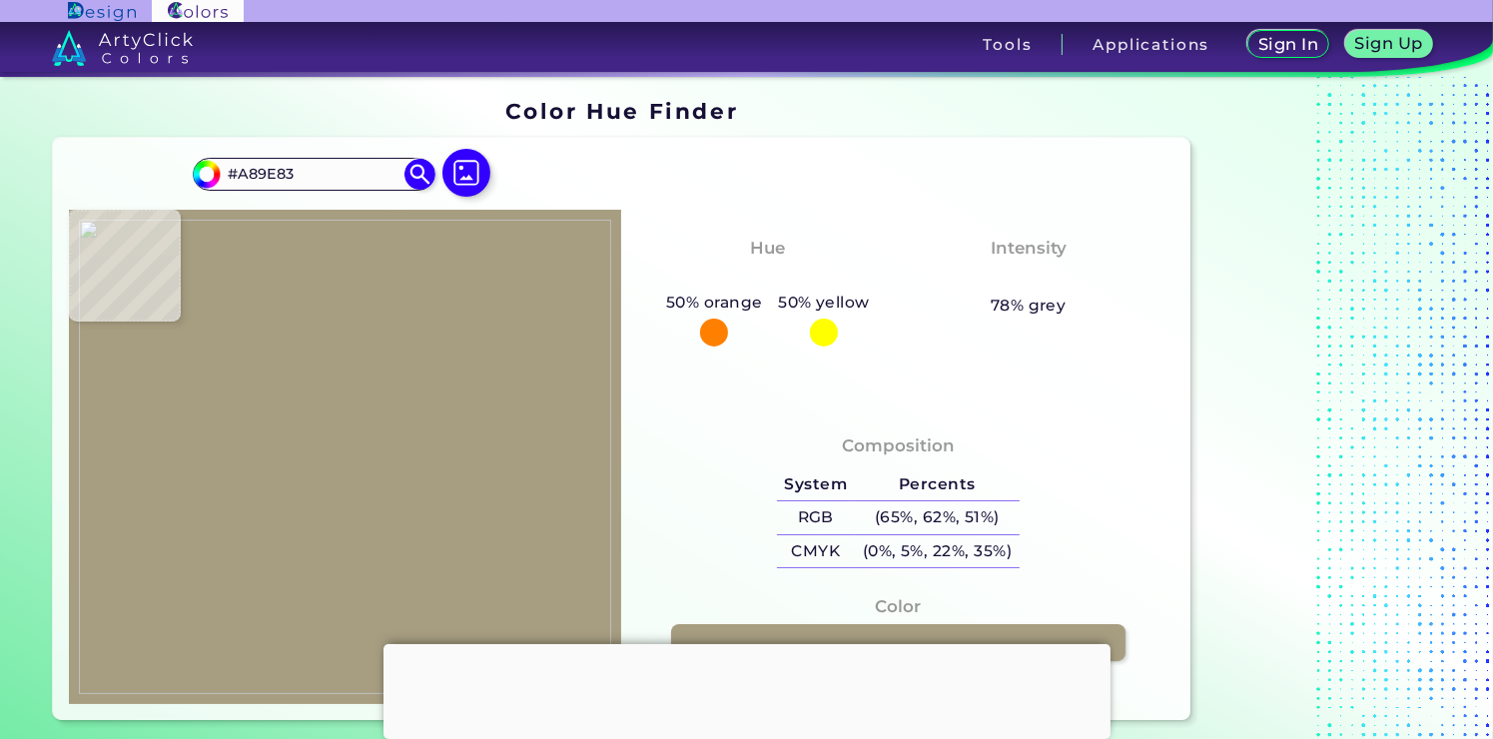
type input "#a99f83"
type input "#A99F83"
type input "#aa9f84"
type input "#AA9F84"
type input "#a99f84"
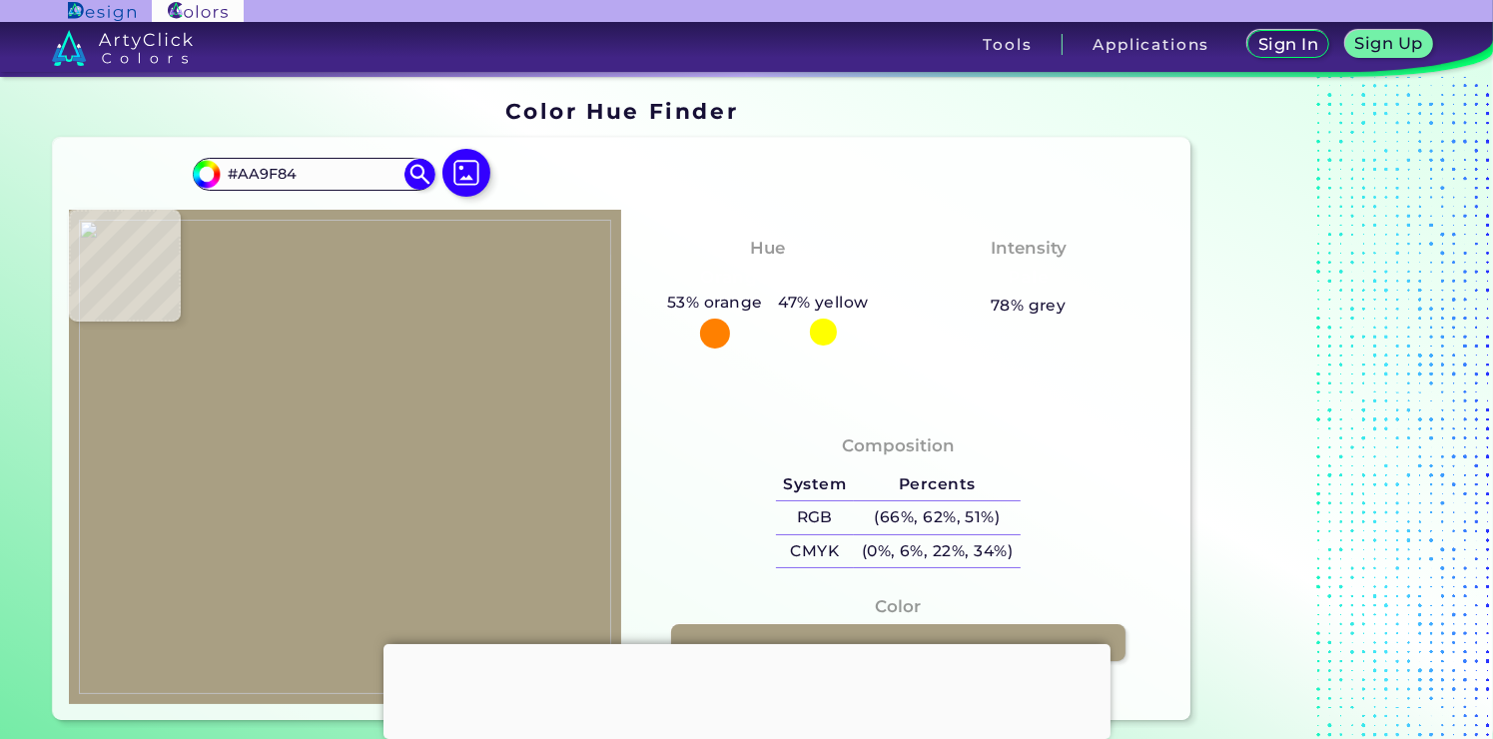
type input "#A99F84"
type input "#a9a084"
type input "#A9A084"
type input "#aaa185"
type input "#AAA185"
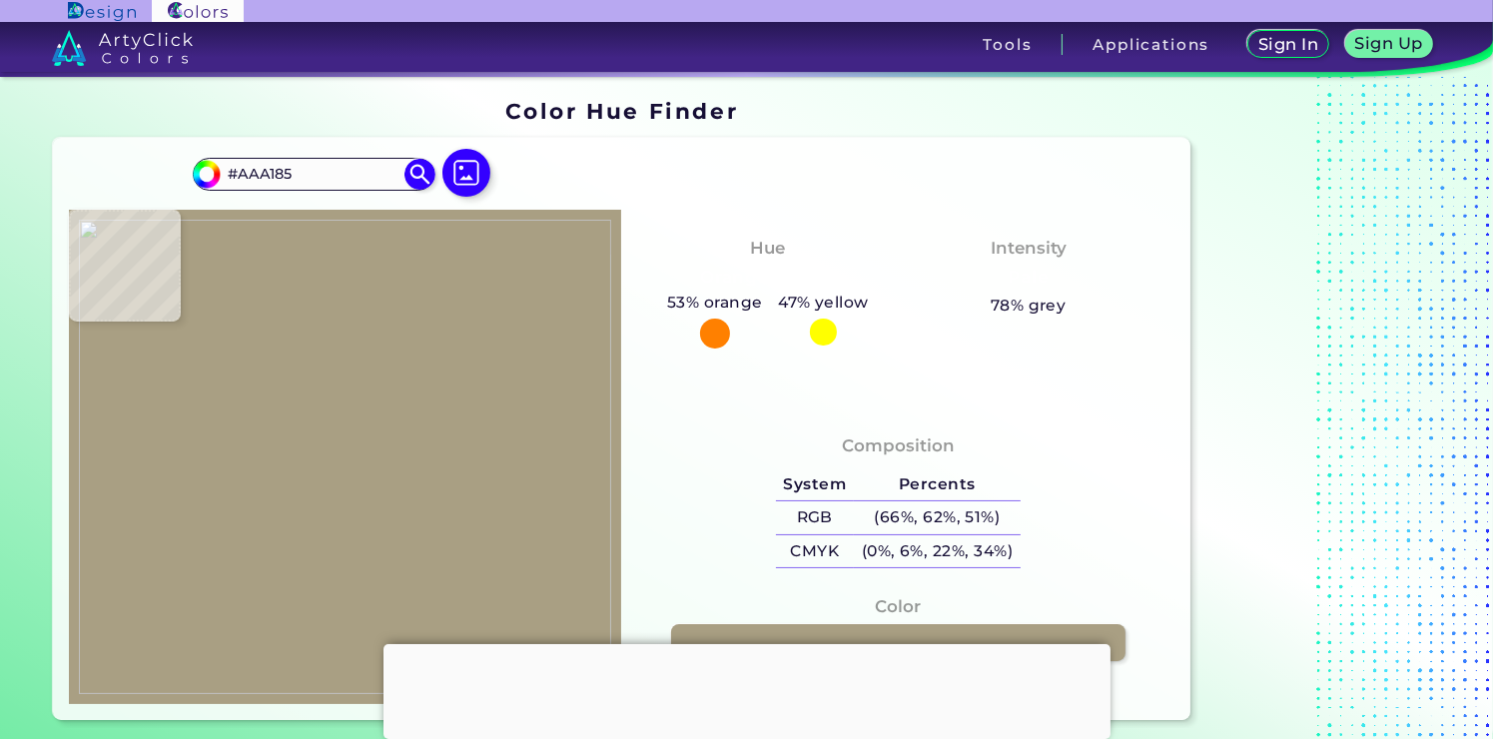
type input "#a8a286"
type input "#A8A286"
type input "#a7a084"
type input "#A7A084"
type input "#a39d81"
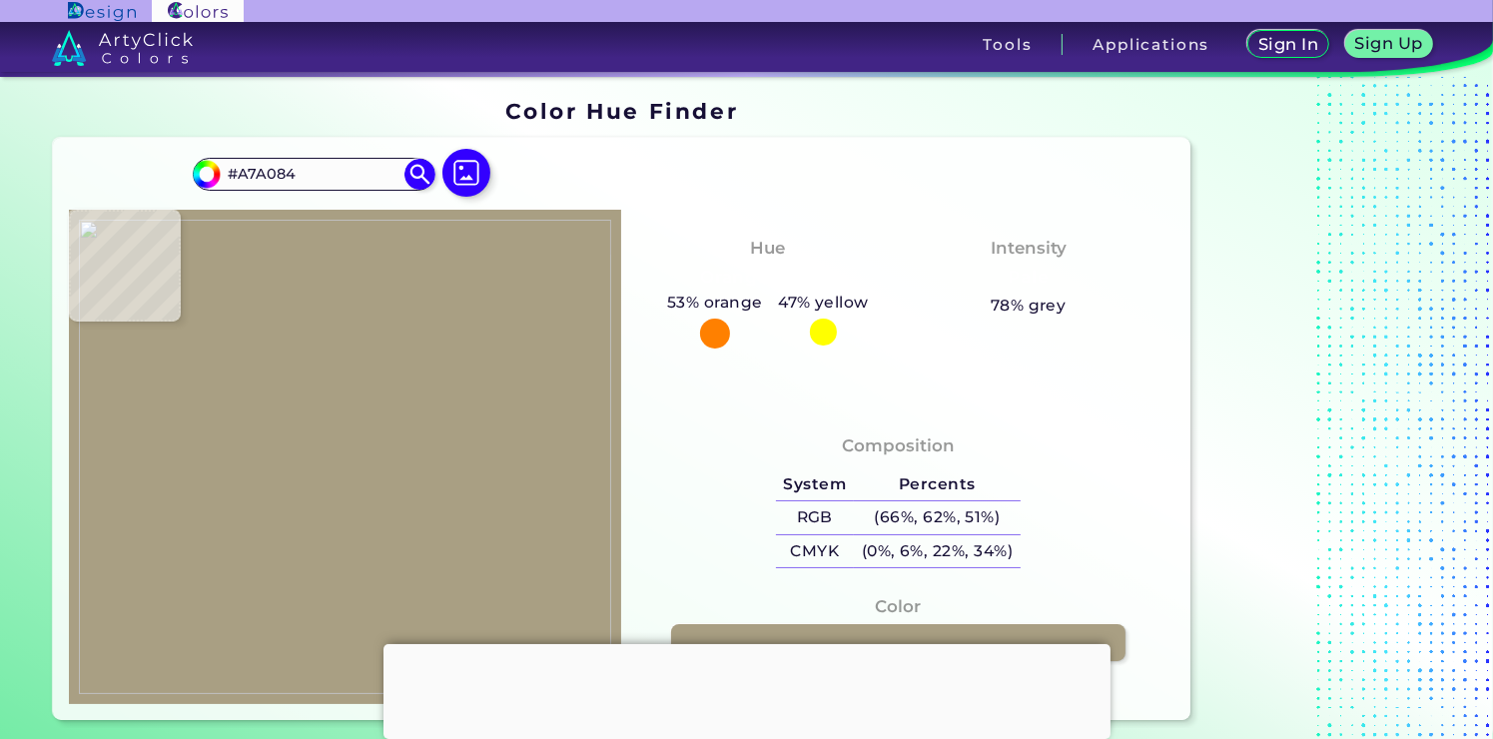
type input "#A39D81"
type input "#9e977b"
type input "#9E977B"
type input "#a49c80"
type input "#A49C80"
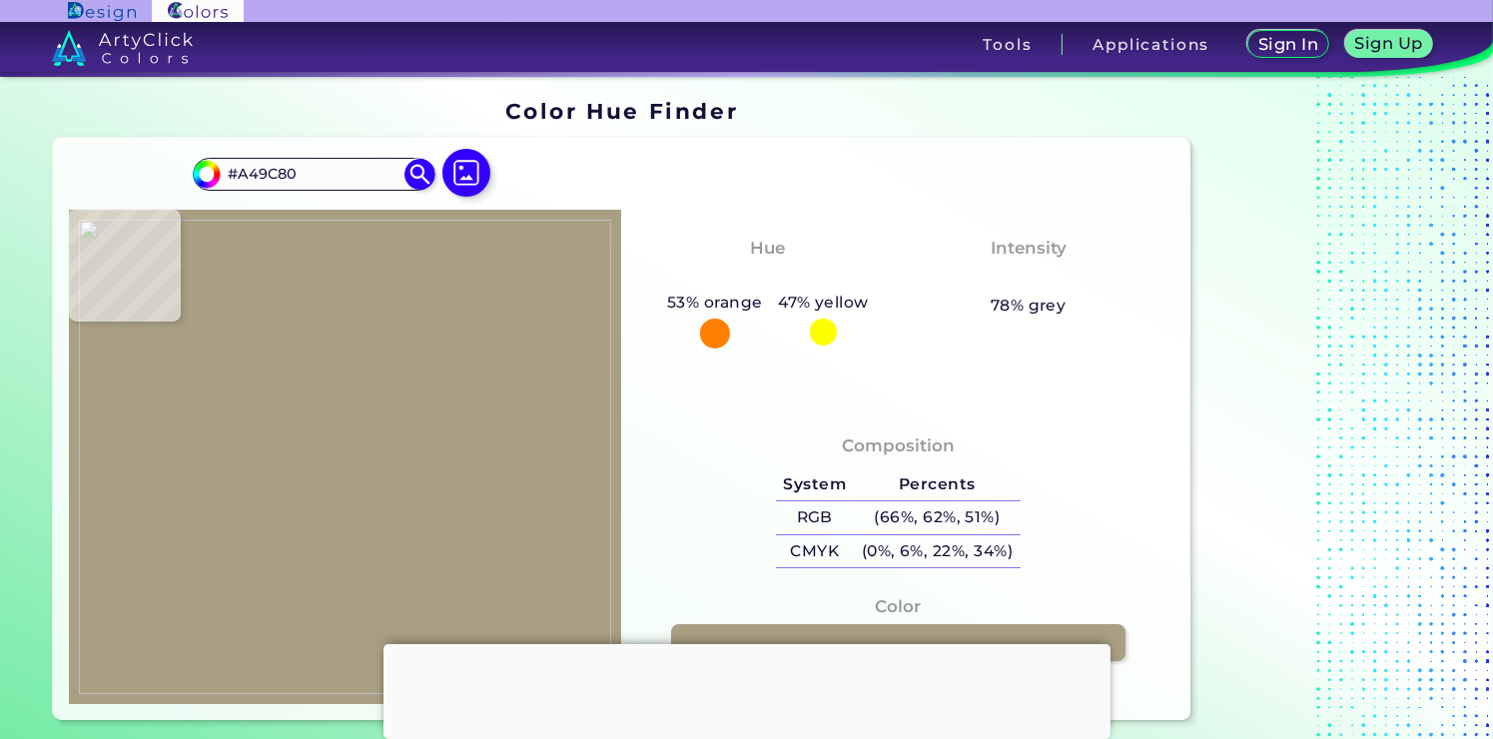
type input "#aba286"
type input "#ABA286"
type input "#aaa185"
type input "#AAA185"
type input "#a9a085"
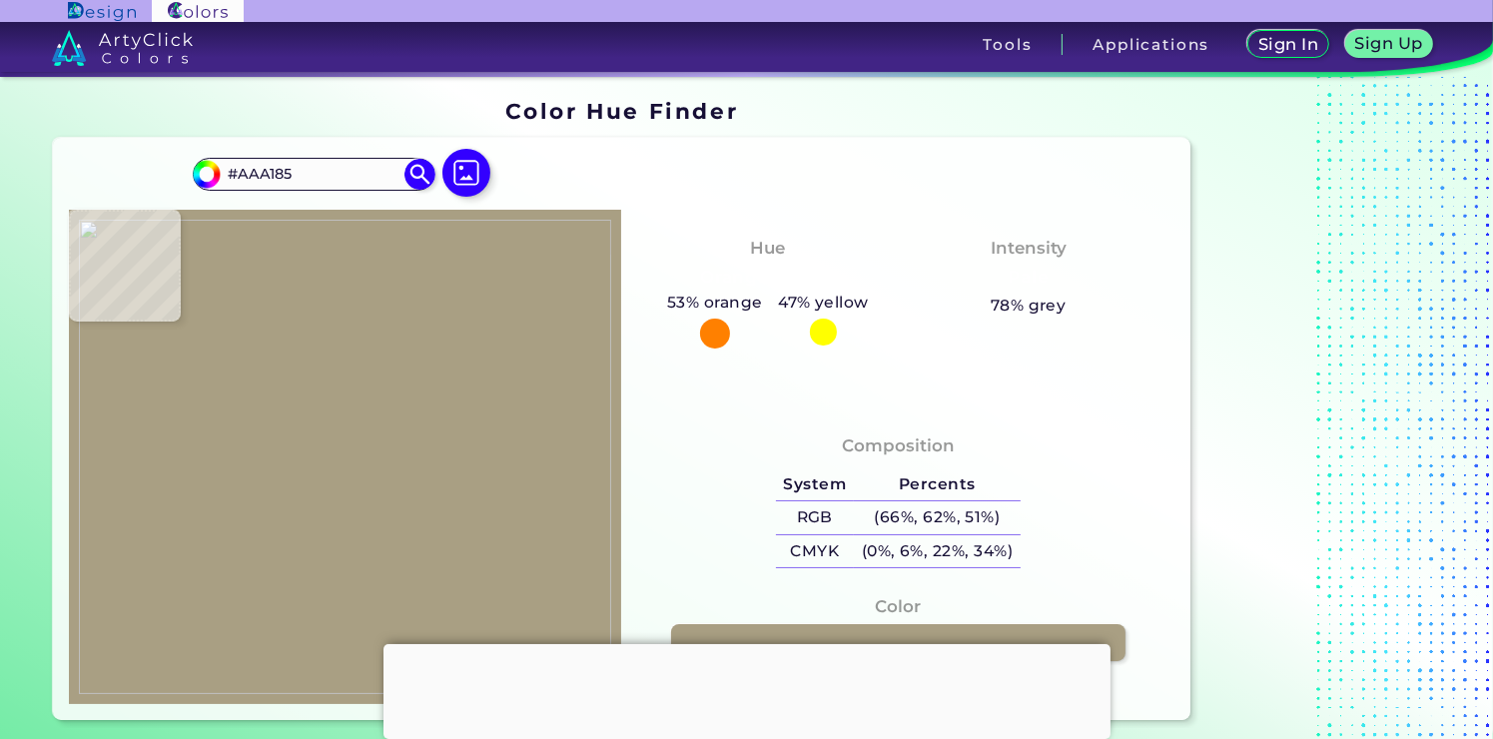
type input "#A9A085"
type input "#a89f85"
type input "#A89F85"
type input "#a79f85"
type input "#A79F85"
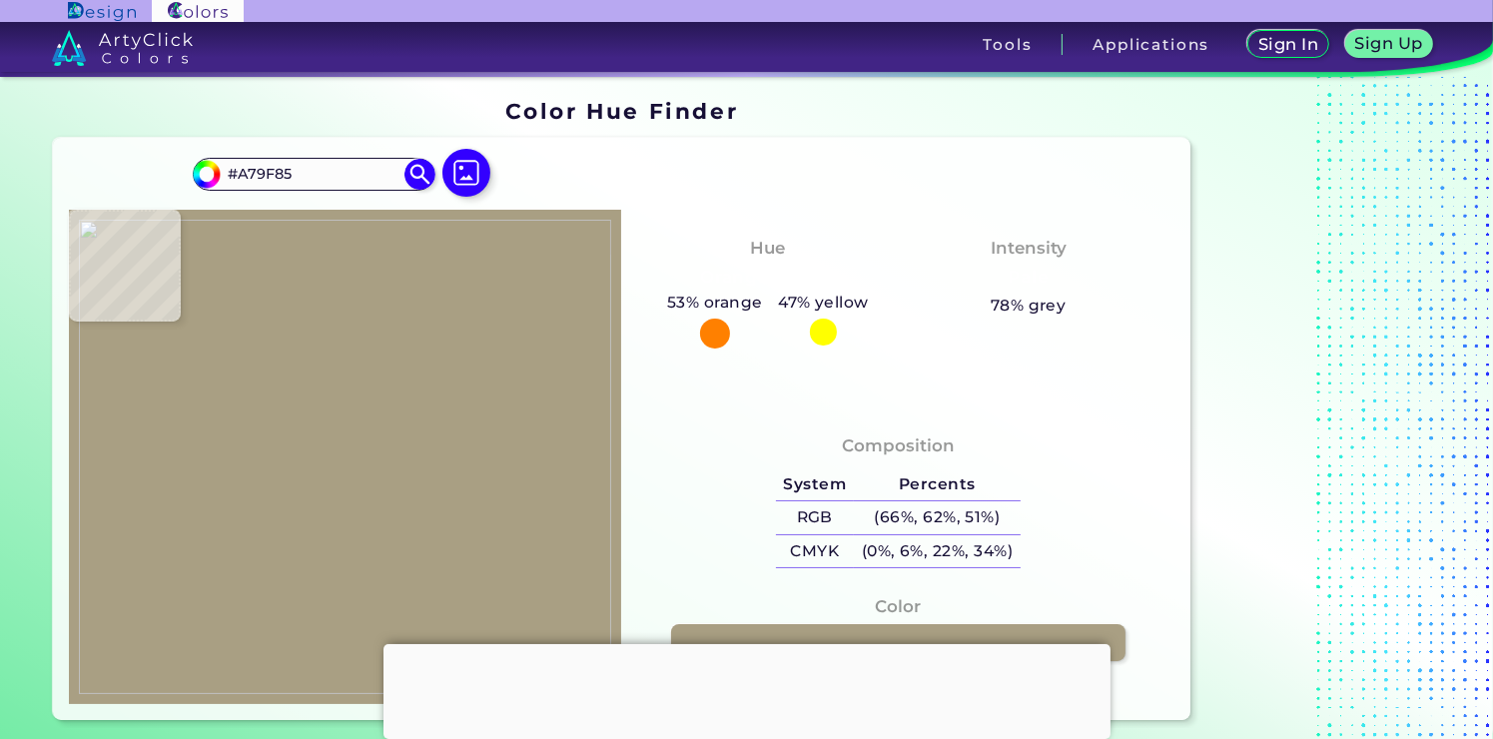
type input "#a69f85"
type input "#A69F85"
type input "#a59e84"
type input "#A59E84"
type input "#a49e84"
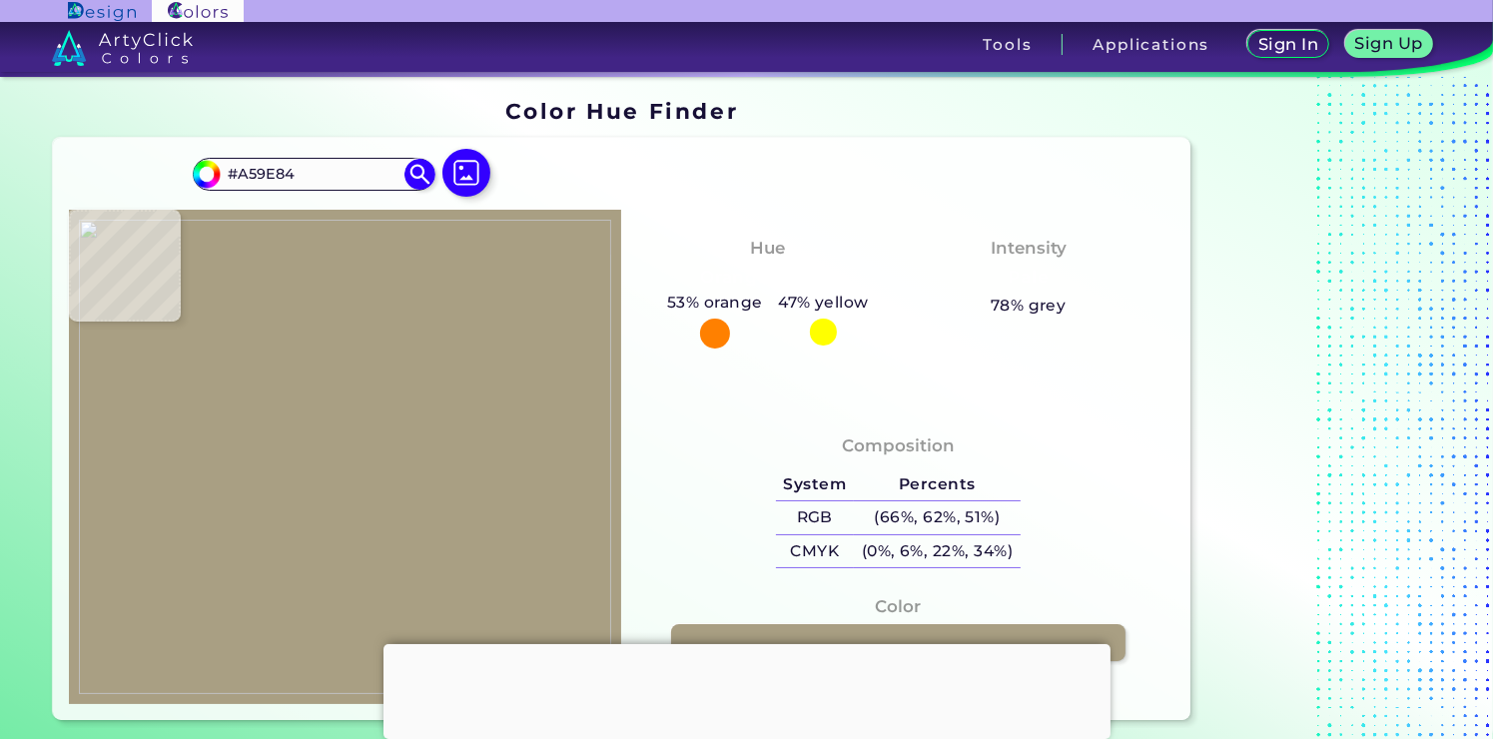
type input "#A49E84"
type input "#a7a087"
type input "#A7A087"
type input "#a7a187"
type input "#A7A187"
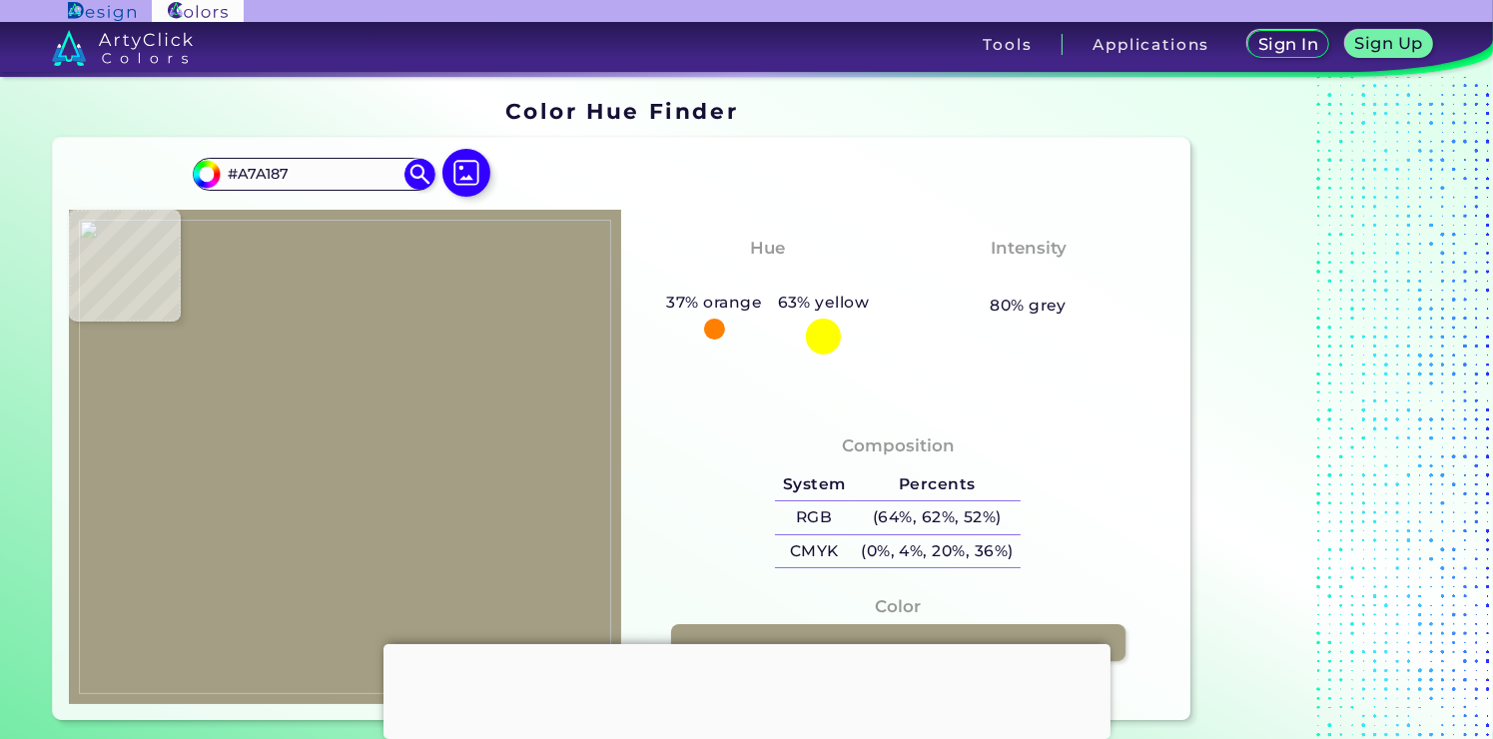
type input "#a9a48a"
type input "#A9A48A"
type input "#aca78d"
type input "#ACA78D"
type input "#aea98f"
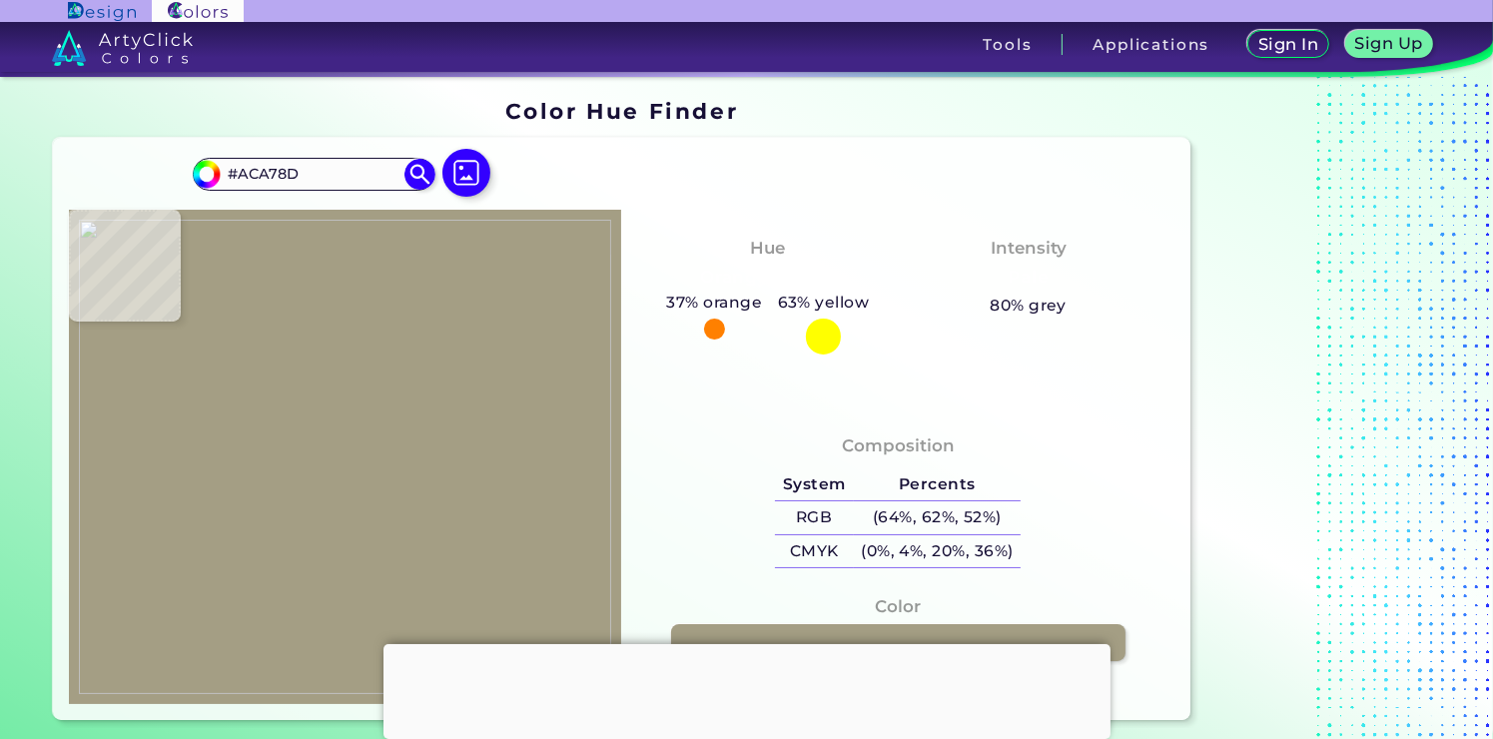
type input "#AEA98F"
type input "#ada98e"
type input "#ADA98E"
type input "#aca78d"
type input "#ACA78D"
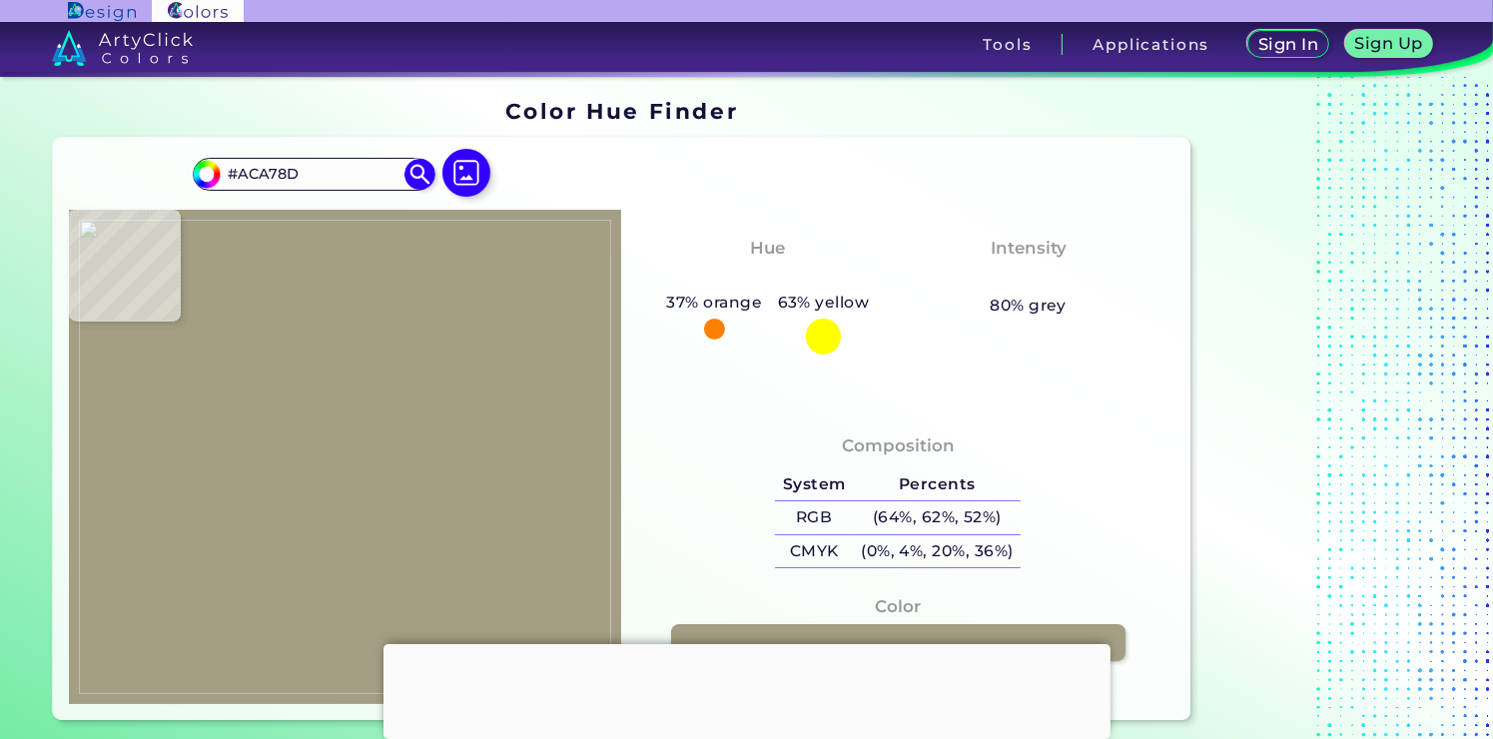
type input "#aba68c"
type input "#ABA68C"
type input "#aaa58b"
type input "#AAA58B"
type input "#a8a48a"
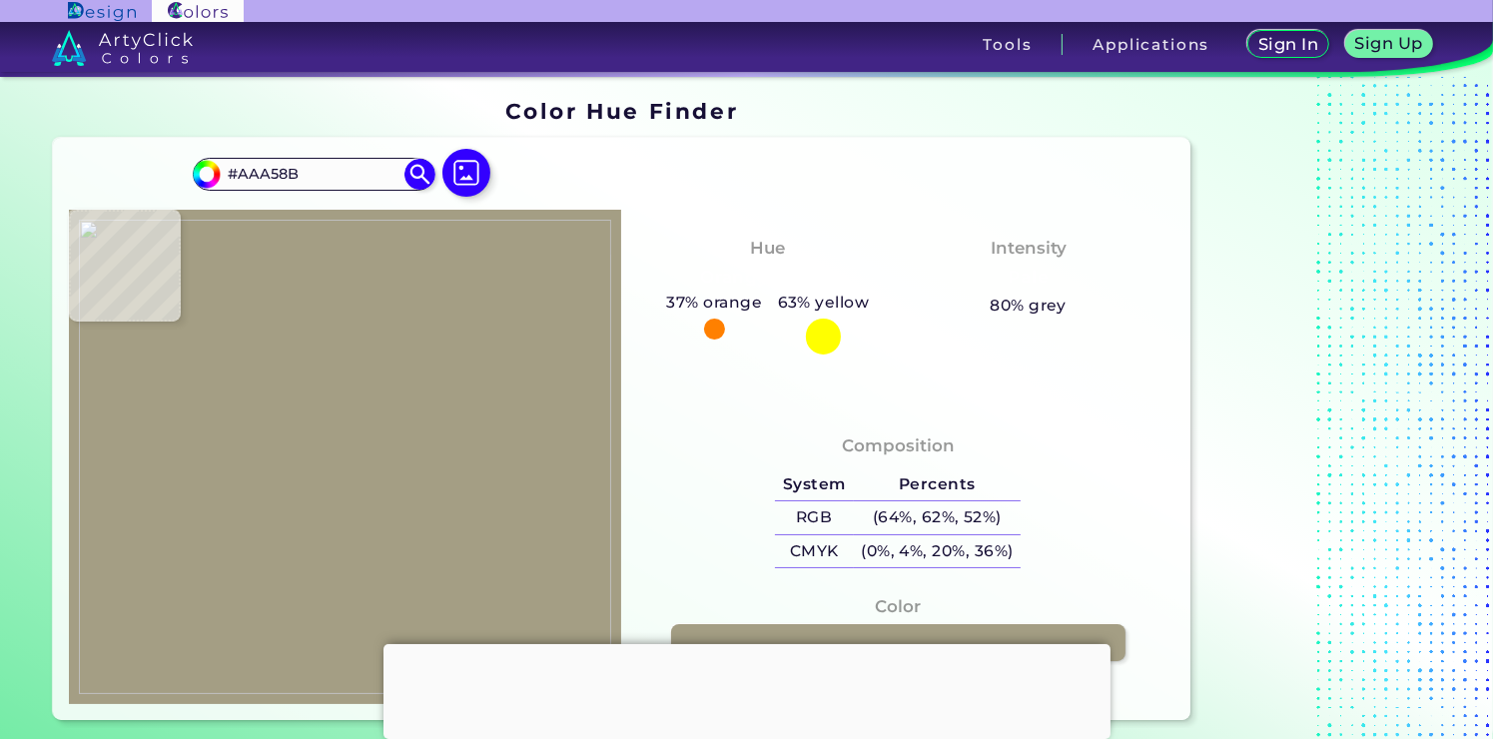
type input "#A8A48A"
type input "#a9a48a"
type input "#A9A48A"
type input "#aaa58b"
type input "#AAA58B"
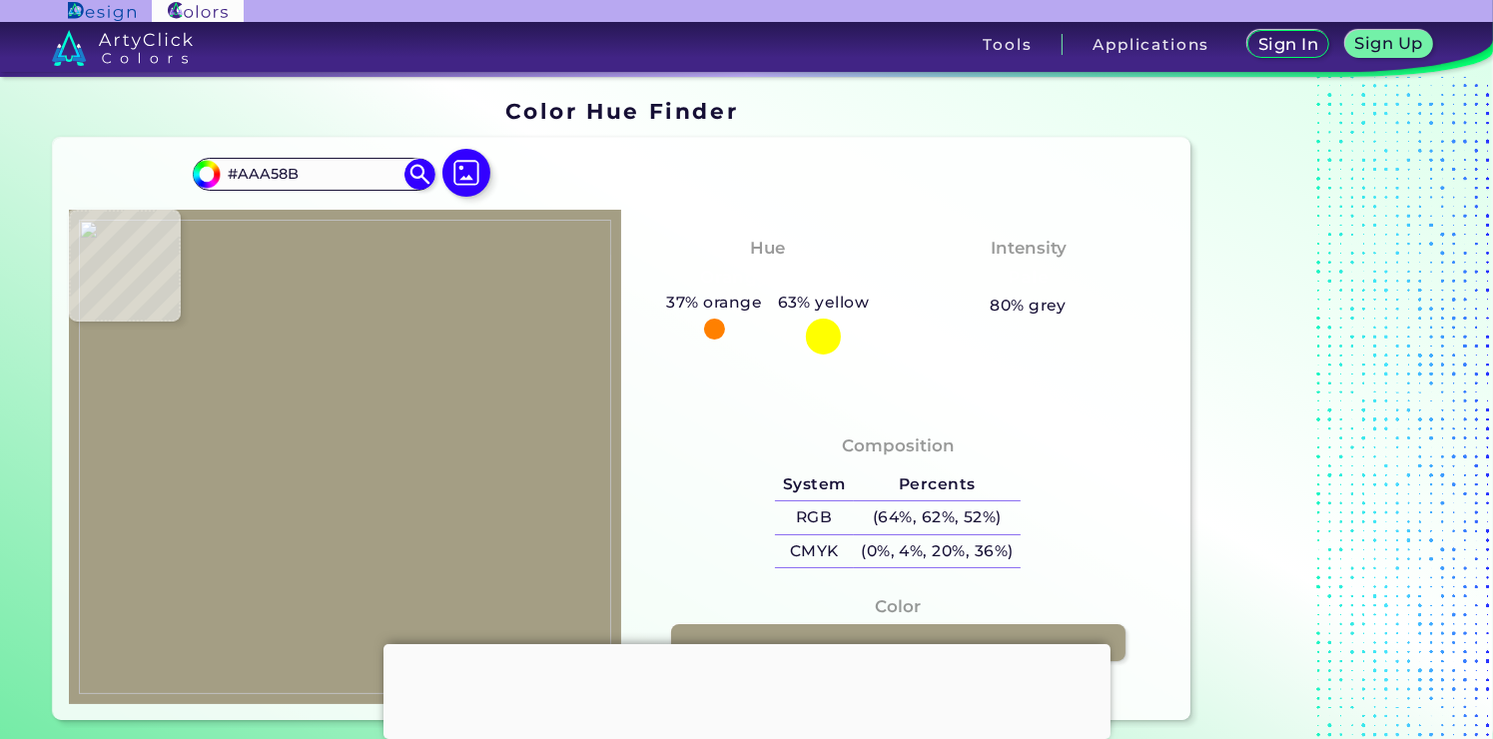
type input "#a7a388"
type input "#A7A388"
type input "#a5a086"
type input "#A5A086"
type input "#a39f84"
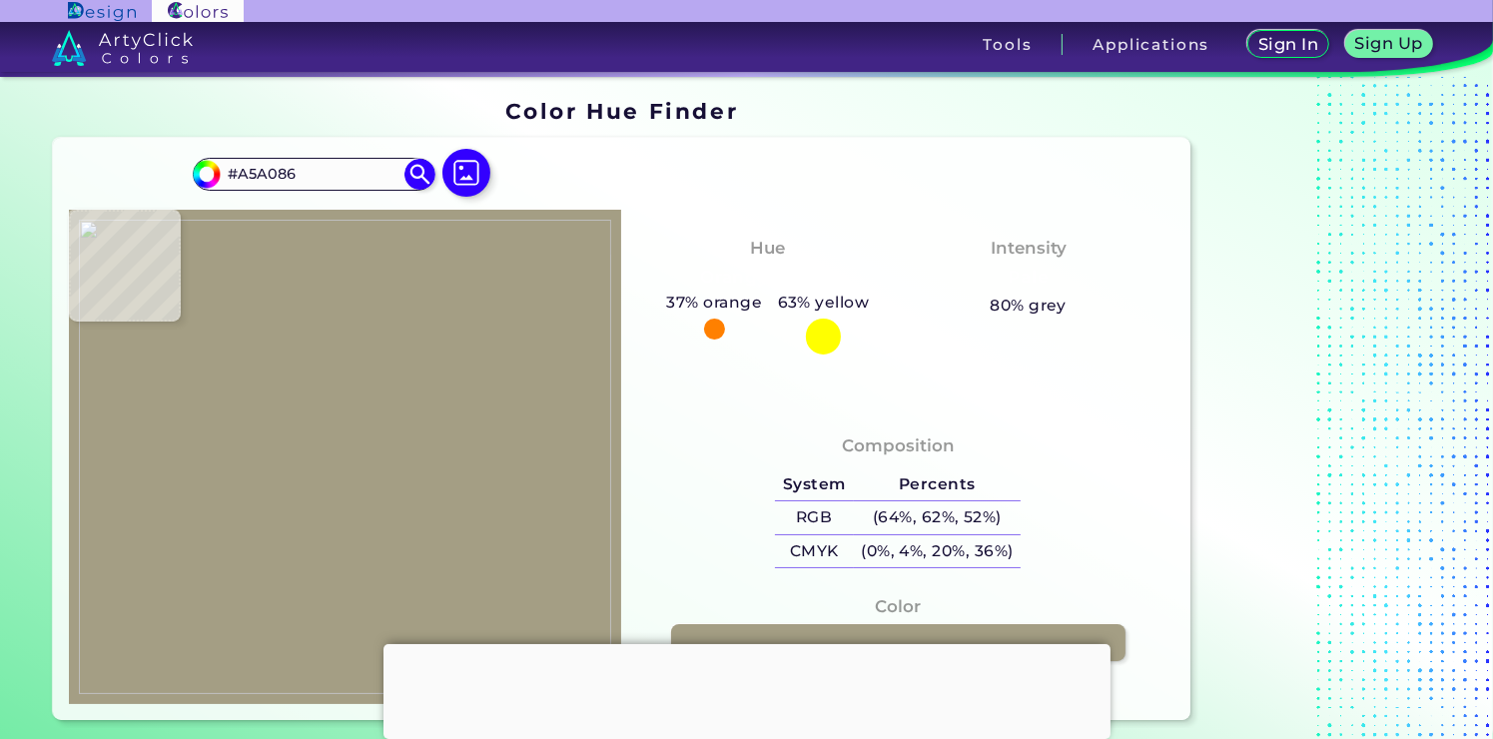
type input "#A39F84"
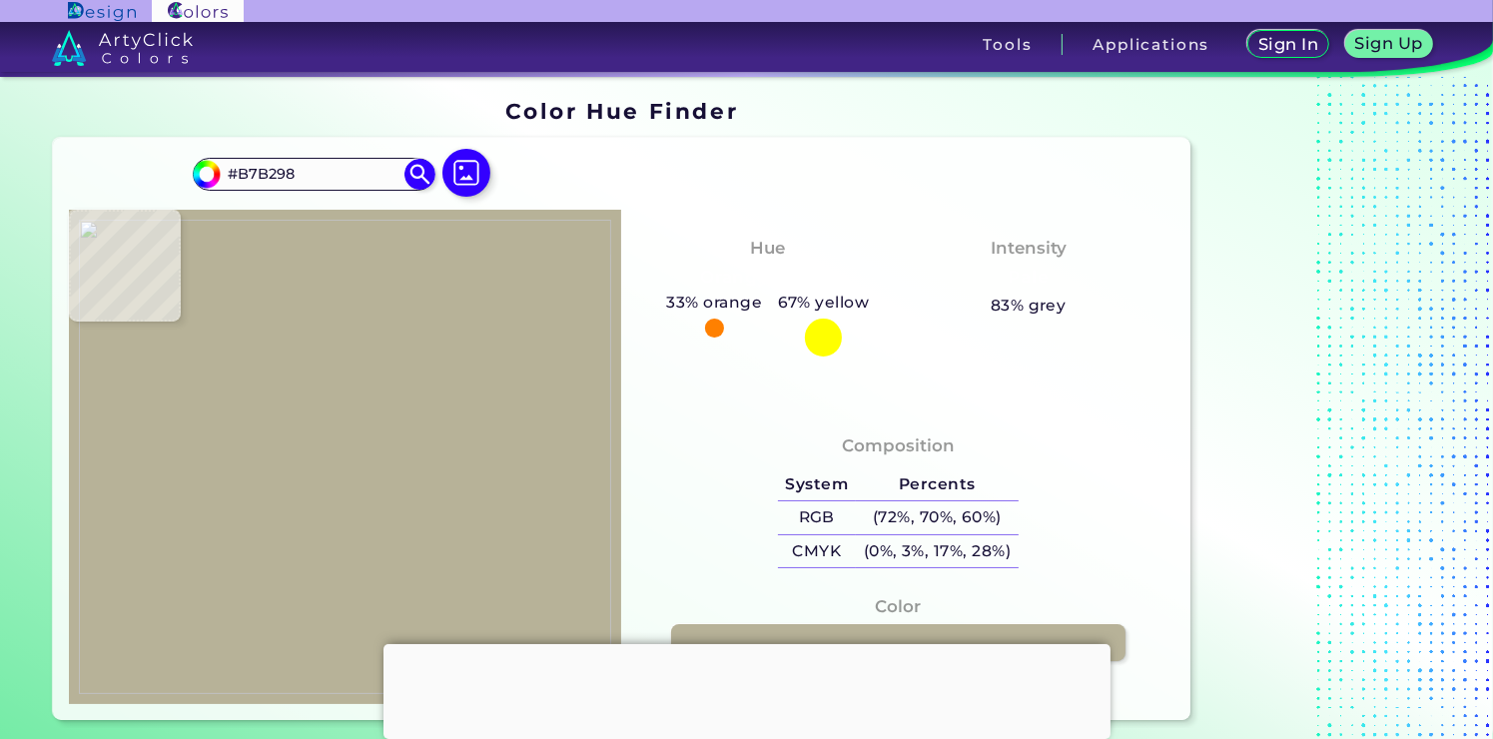
click at [271, 459] on img at bounding box center [345, 456] width 533 height 473
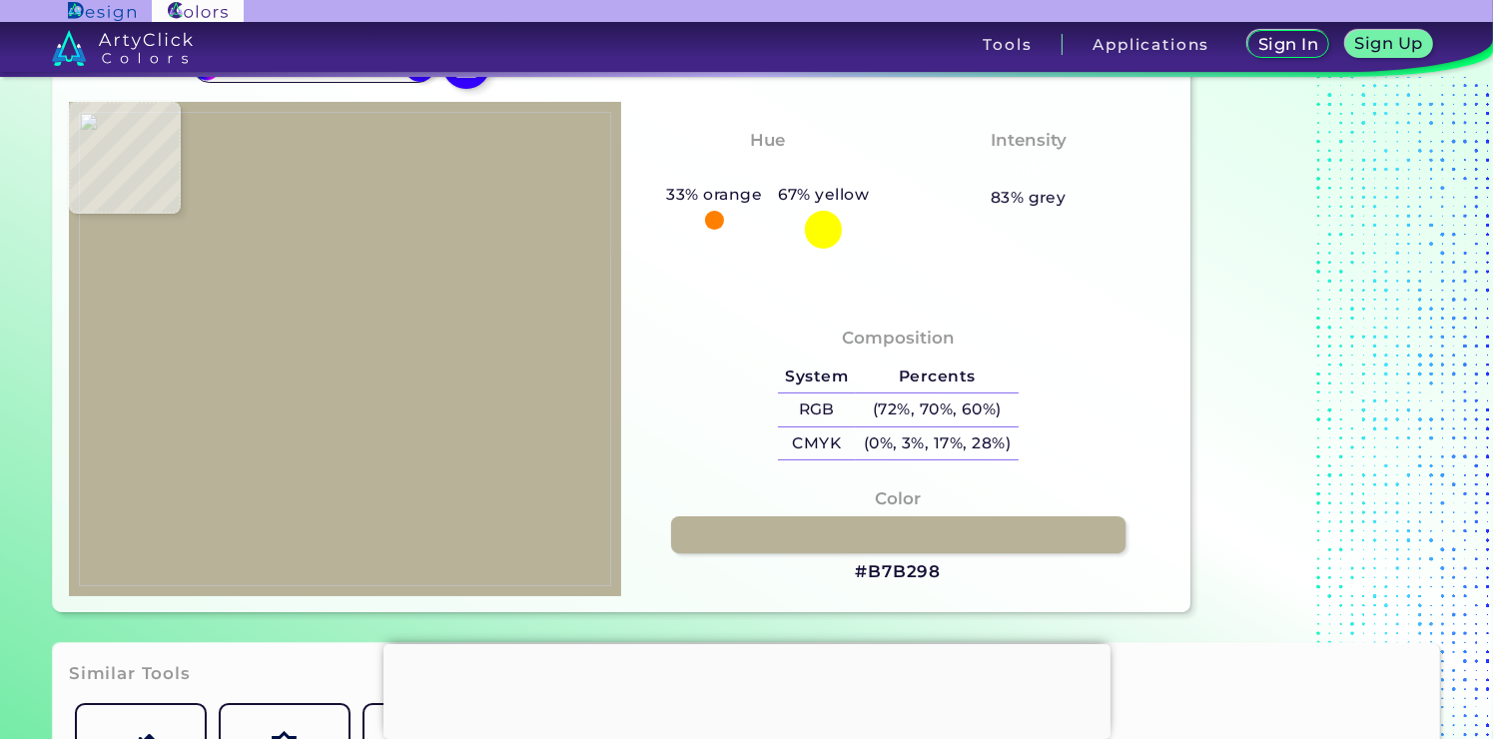
scroll to position [100, 0]
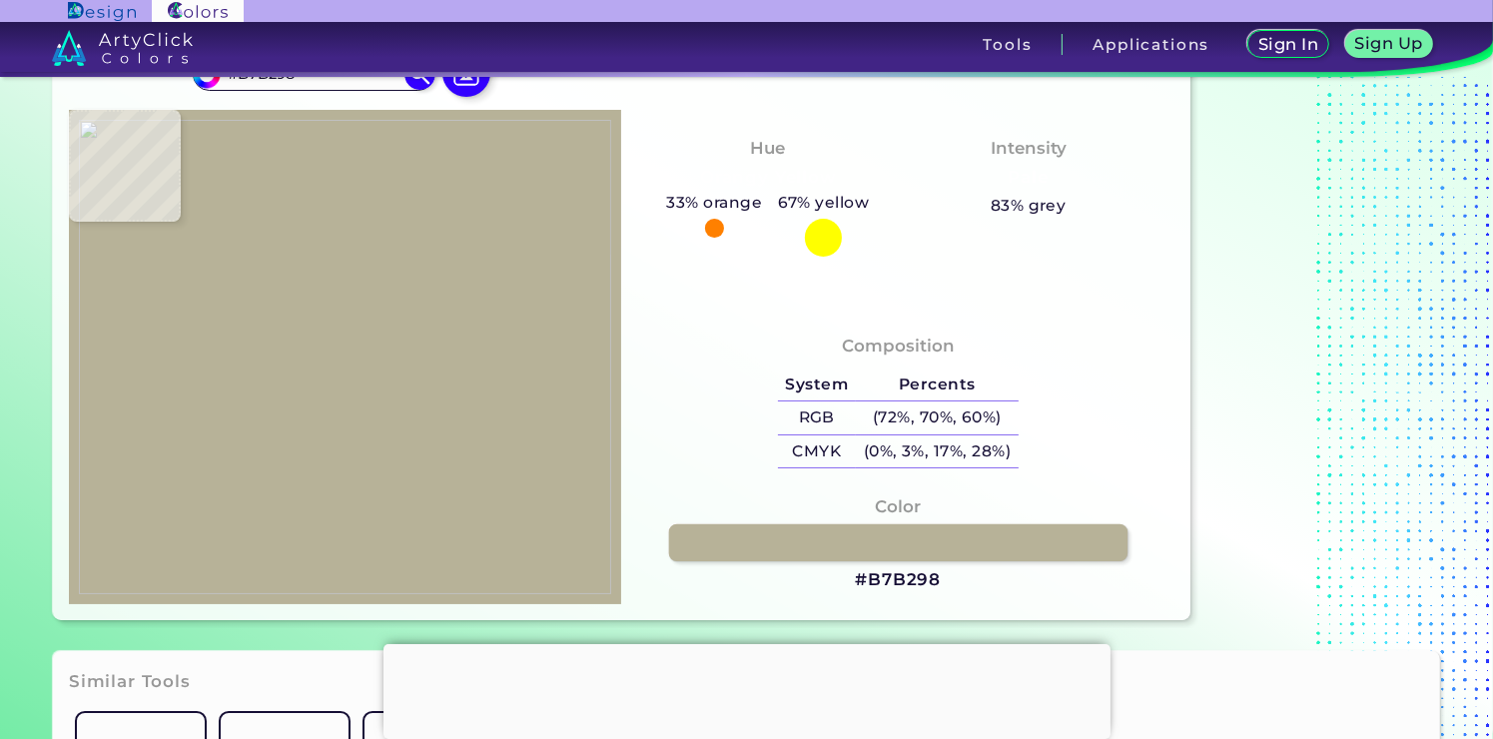
click at [886, 528] on link at bounding box center [897, 542] width 459 height 37
